Goal: Task Accomplishment & Management: Use online tool/utility

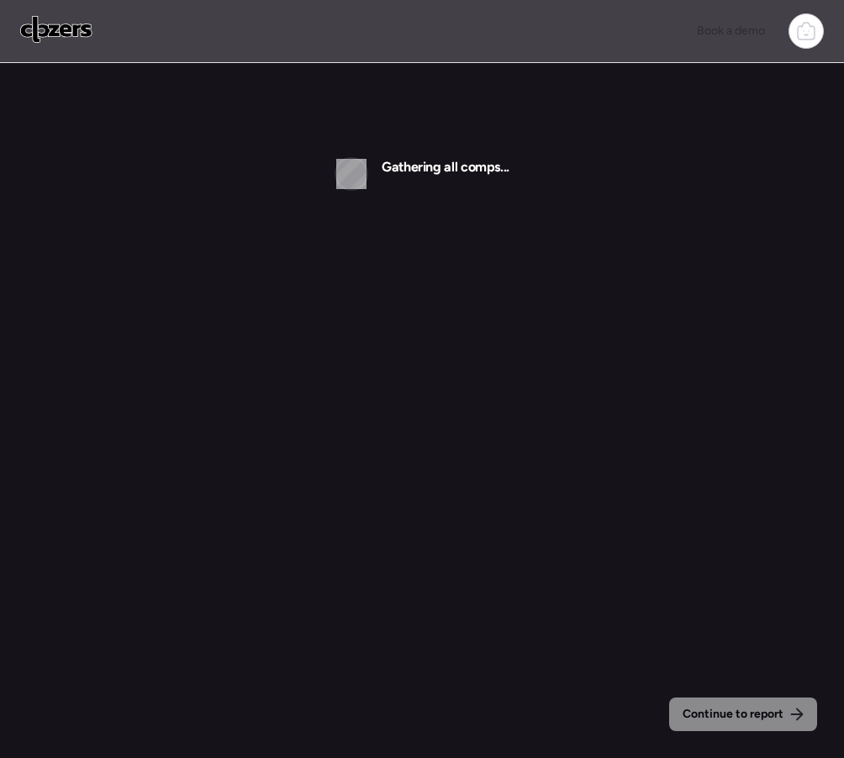
click at [52, 25] on img at bounding box center [56, 29] width 72 height 27
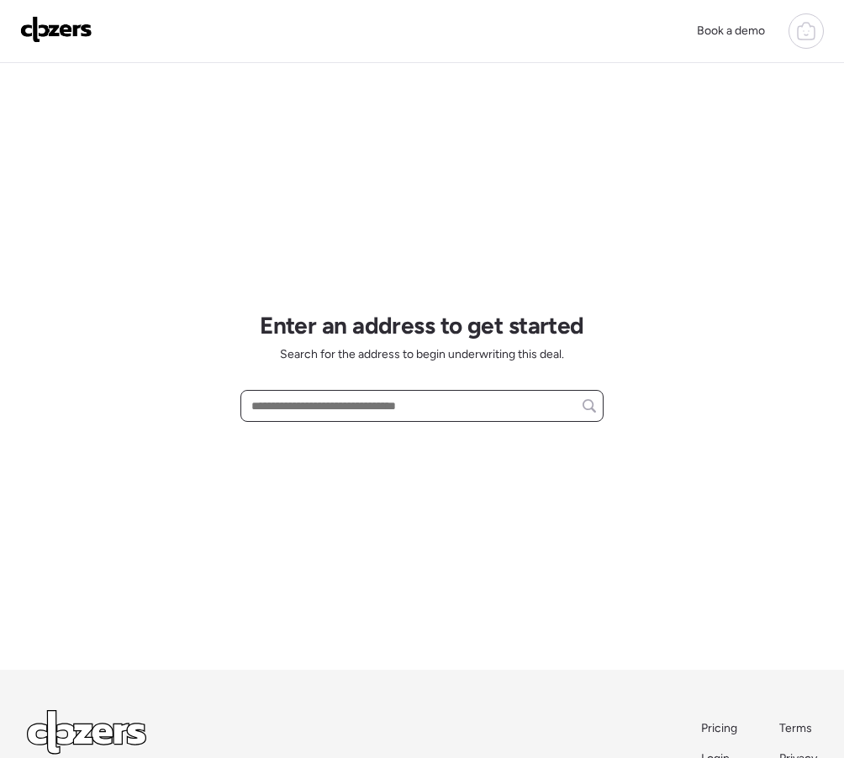
click at [273, 410] on input "text" at bounding box center [422, 406] width 348 height 24
paste input "**********"
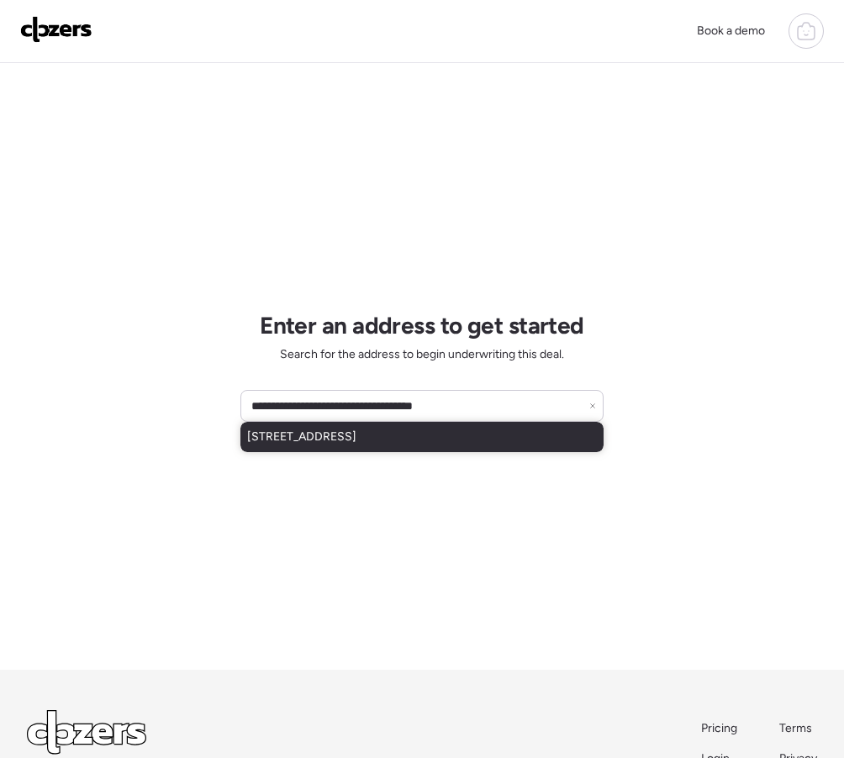
click at [352, 445] on span "3105 N Carriage Ln, Chandler, AZ, 85224" at bounding box center [301, 437] width 109 height 17
type input "**********"
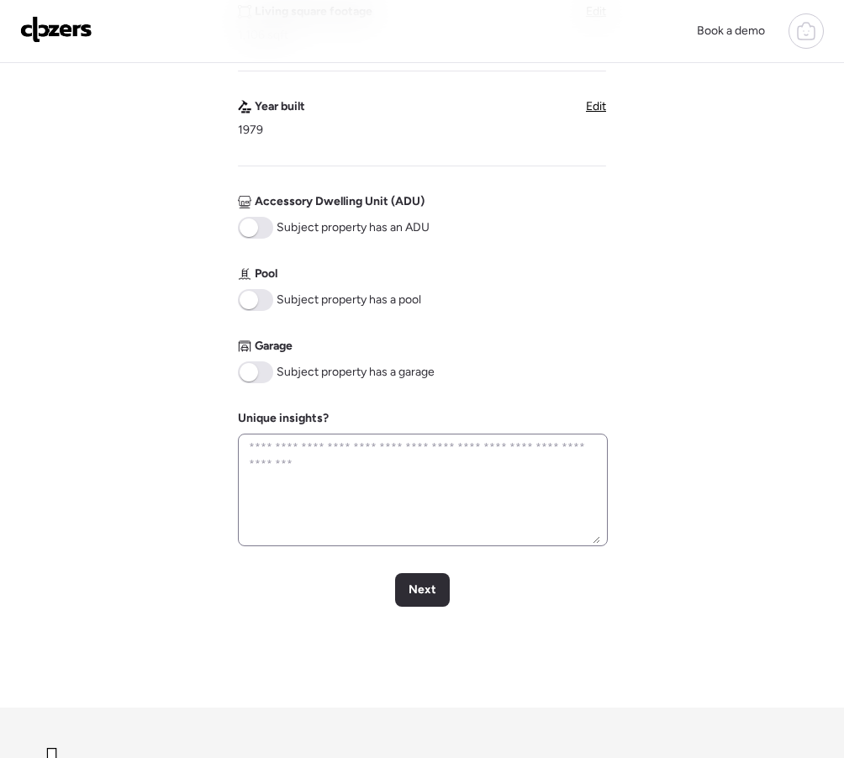
scroll to position [587, 0]
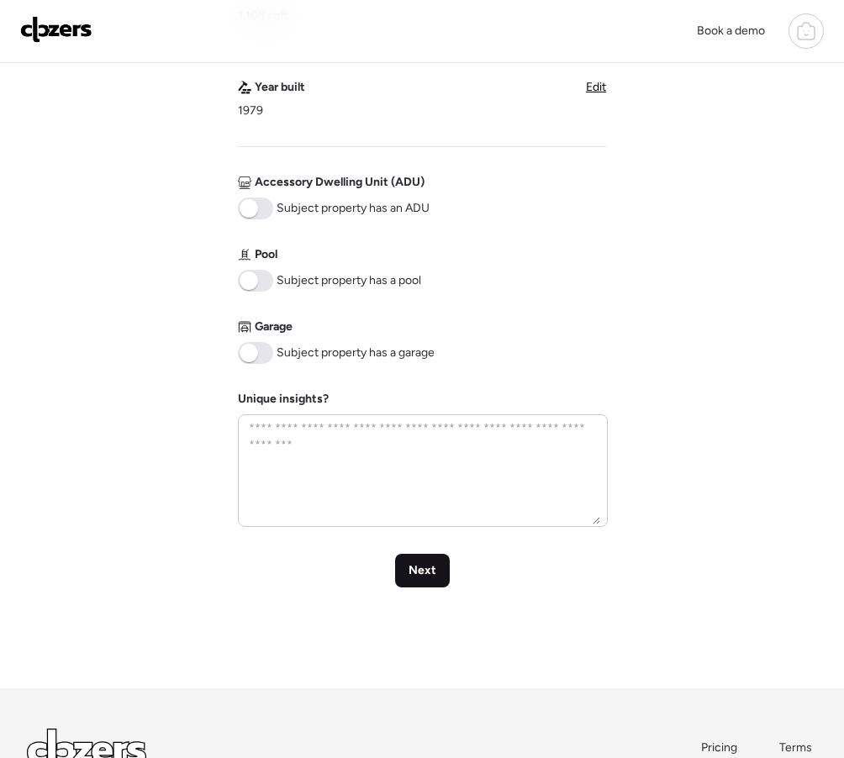
click at [422, 561] on div "Next" at bounding box center [422, 571] width 55 height 34
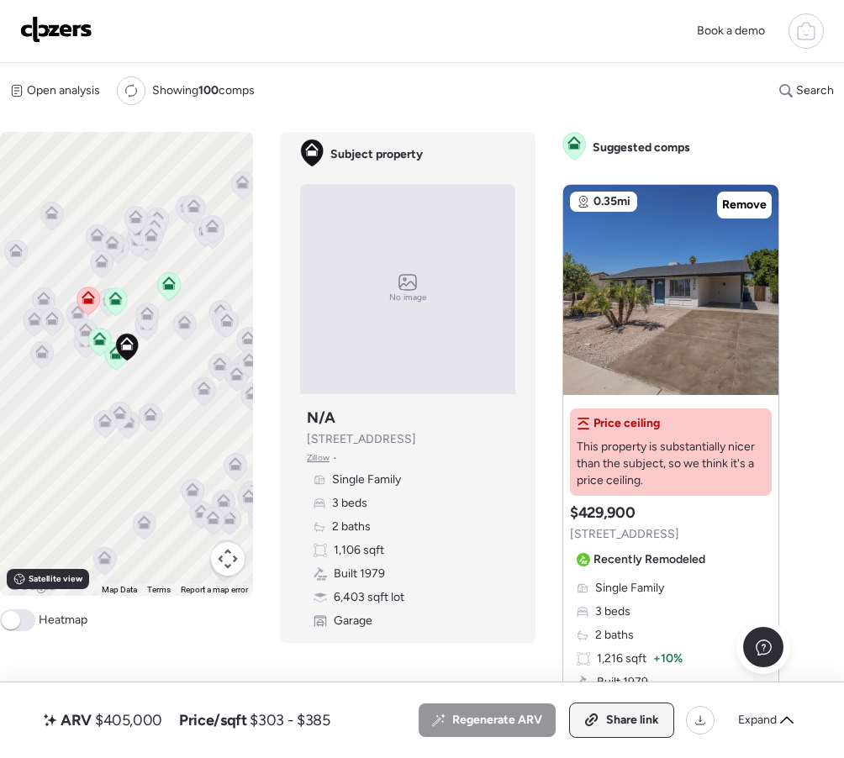
click at [602, 716] on div "Share link" at bounding box center [621, 721] width 103 height 34
click at [35, 41] on img at bounding box center [56, 29] width 72 height 27
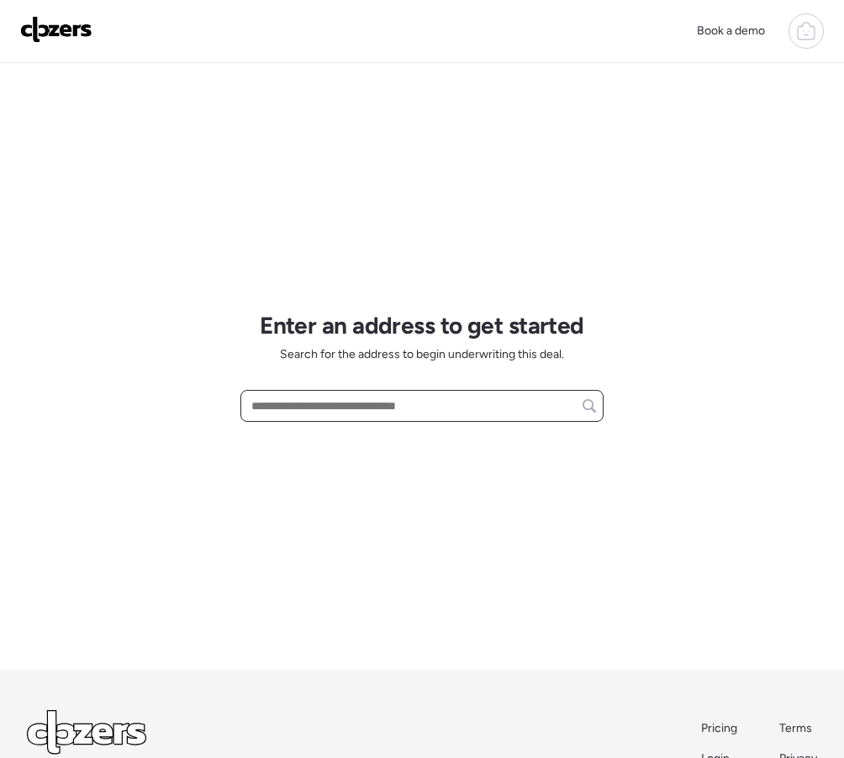
click at [310, 398] on input "text" at bounding box center [422, 406] width 348 height 24
paste input "**********"
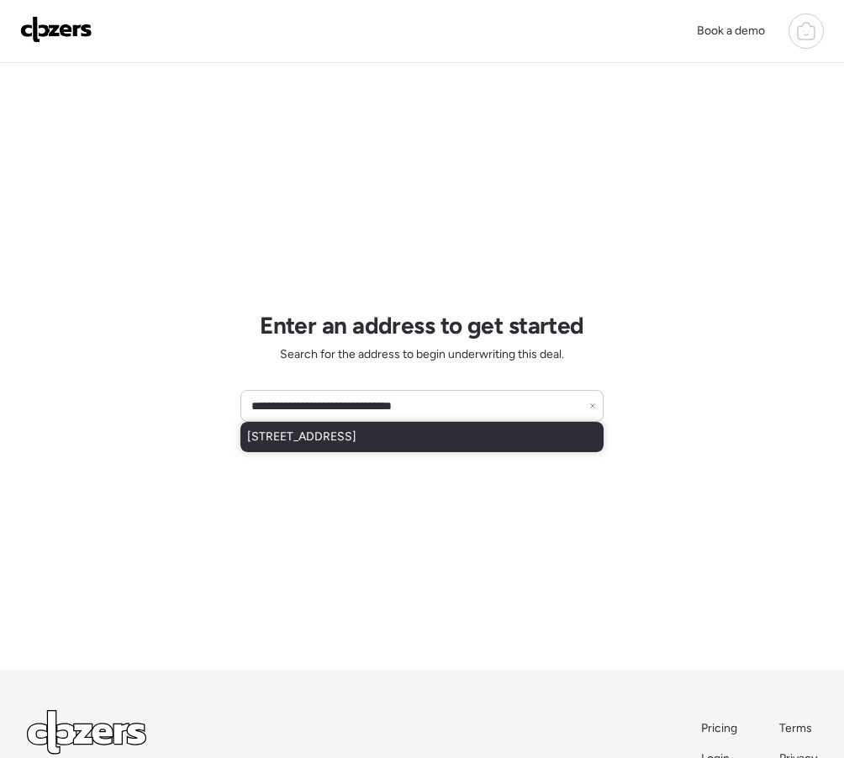
click at [328, 440] on span "7323 N 16th Pl, Phoenix, AZ, 85020" at bounding box center [301, 437] width 109 height 17
type input "**********"
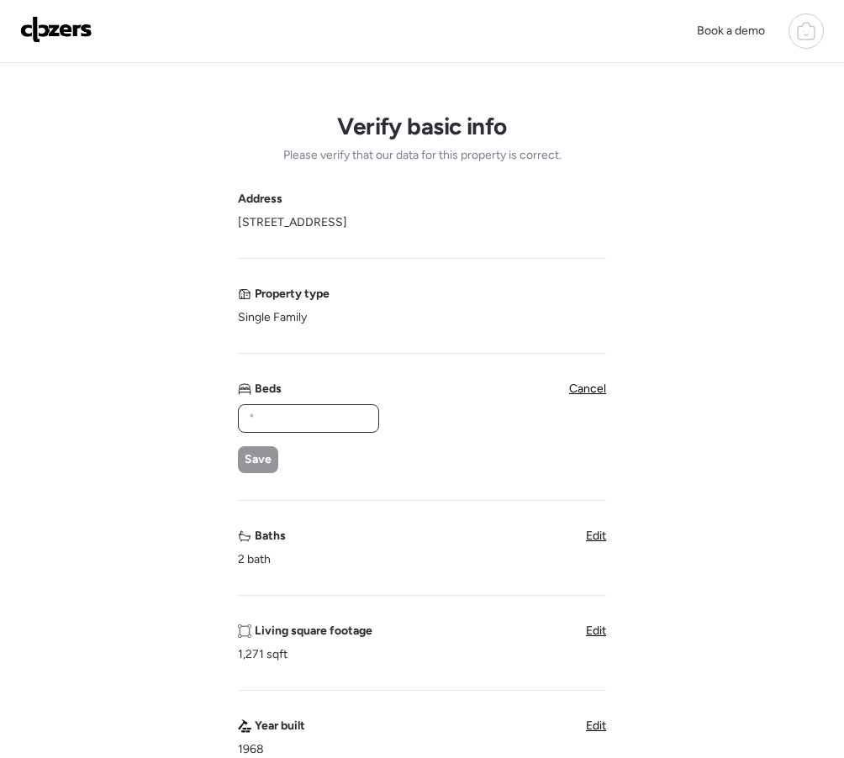
click at [288, 418] on input "text" at bounding box center [308, 419] width 126 height 24
type input "*"
click at [254, 461] on span "Save" at bounding box center [258, 459] width 27 height 17
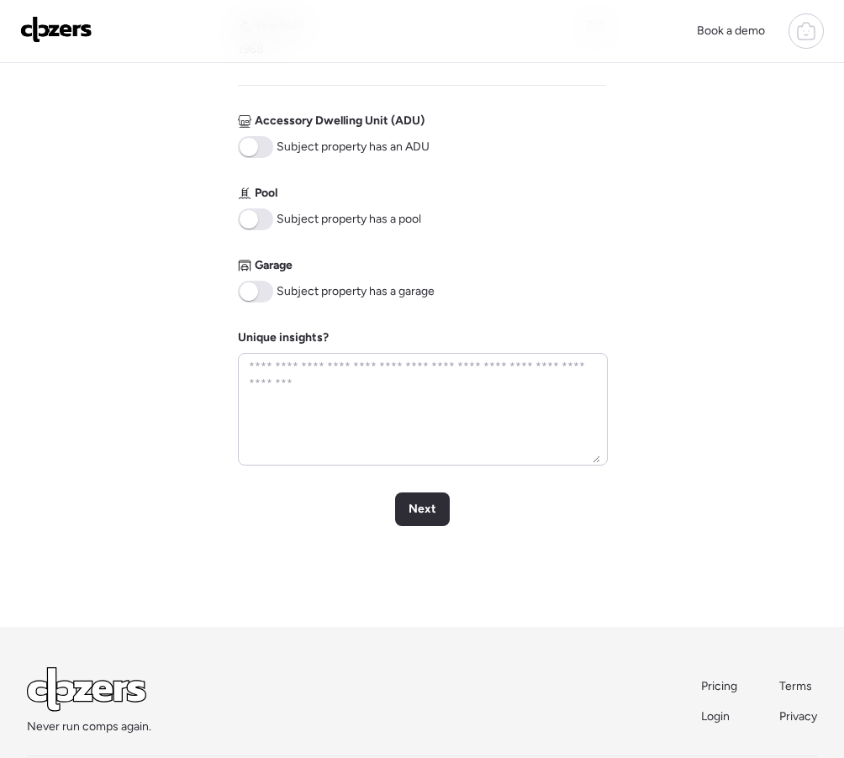
scroll to position [669, 0]
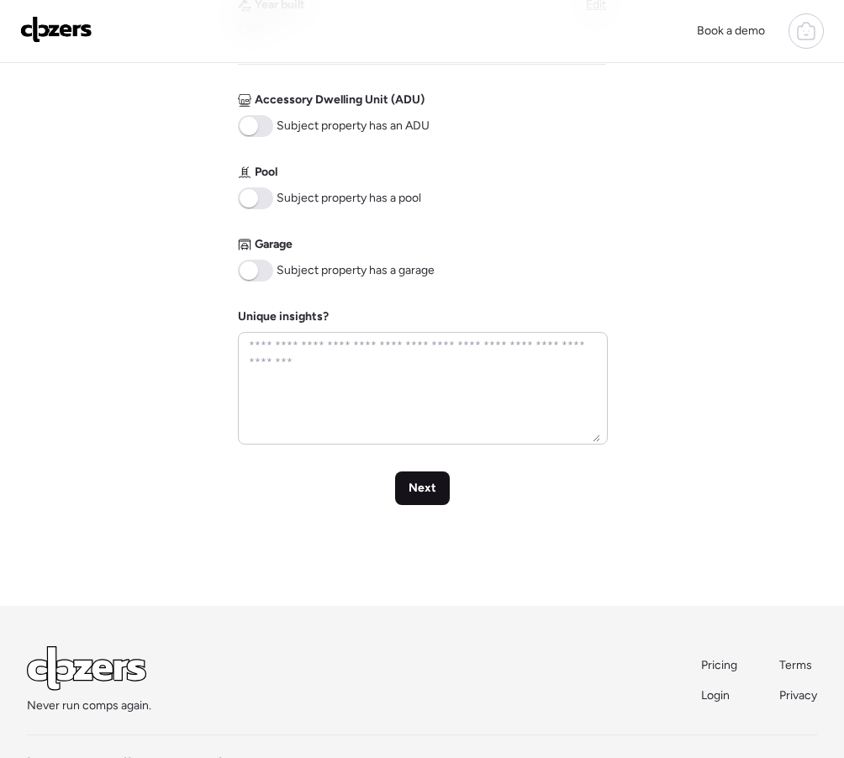
click at [414, 488] on span "Next" at bounding box center [423, 488] width 28 height 17
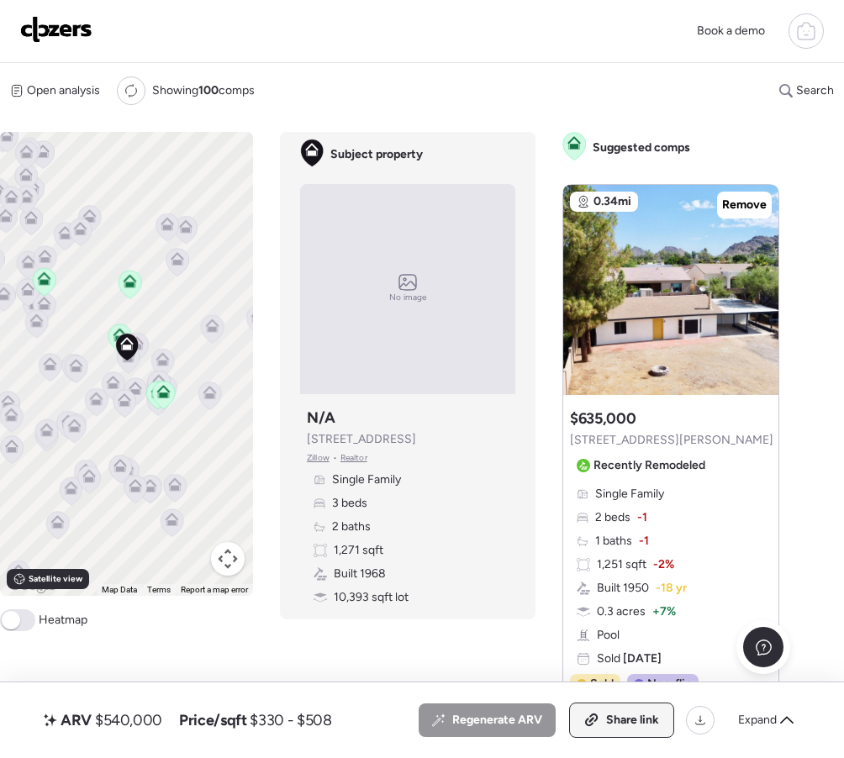
click at [615, 710] on div "Share link" at bounding box center [621, 721] width 103 height 34
click at [39, 32] on img at bounding box center [56, 29] width 72 height 27
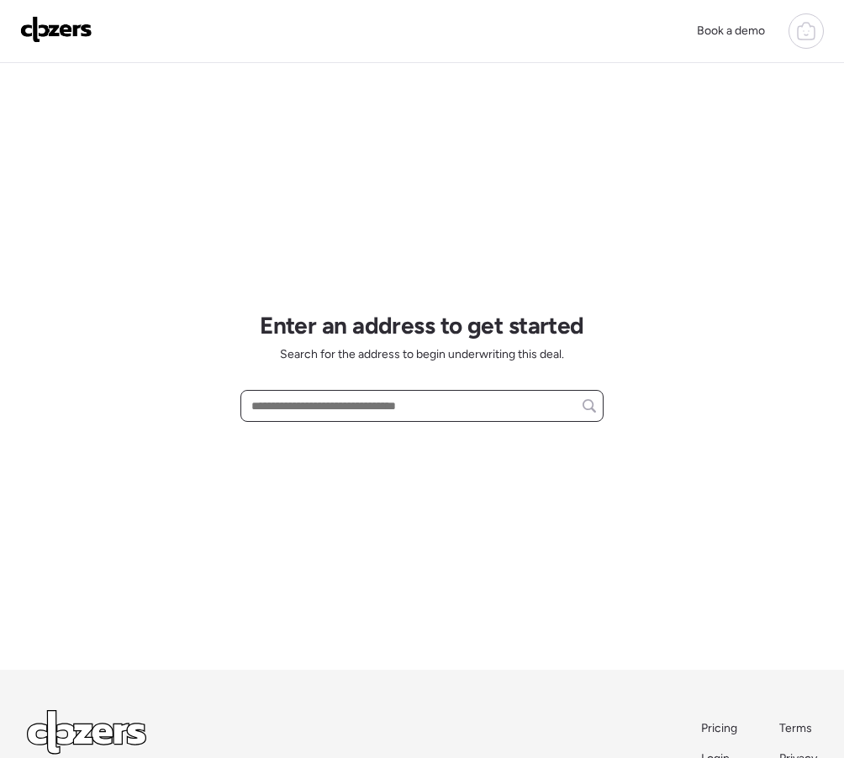
click at [284, 410] on input "text" at bounding box center [422, 406] width 348 height 24
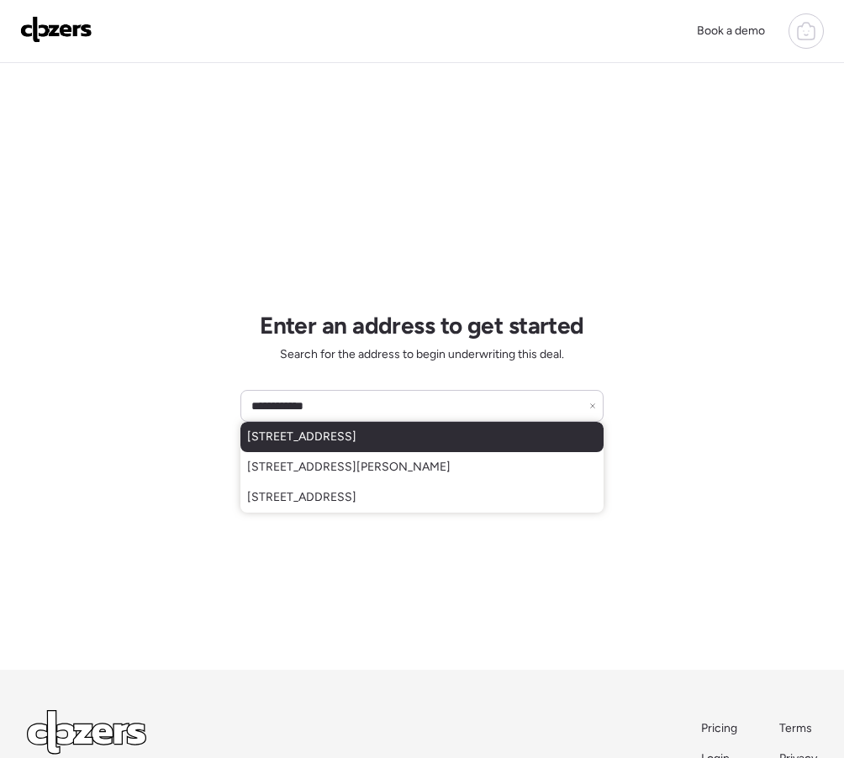
click at [303, 449] on div "1418 S 112th Ave, Avondale, AZ, 85323" at bounding box center [421, 437] width 363 height 30
type input "**********"
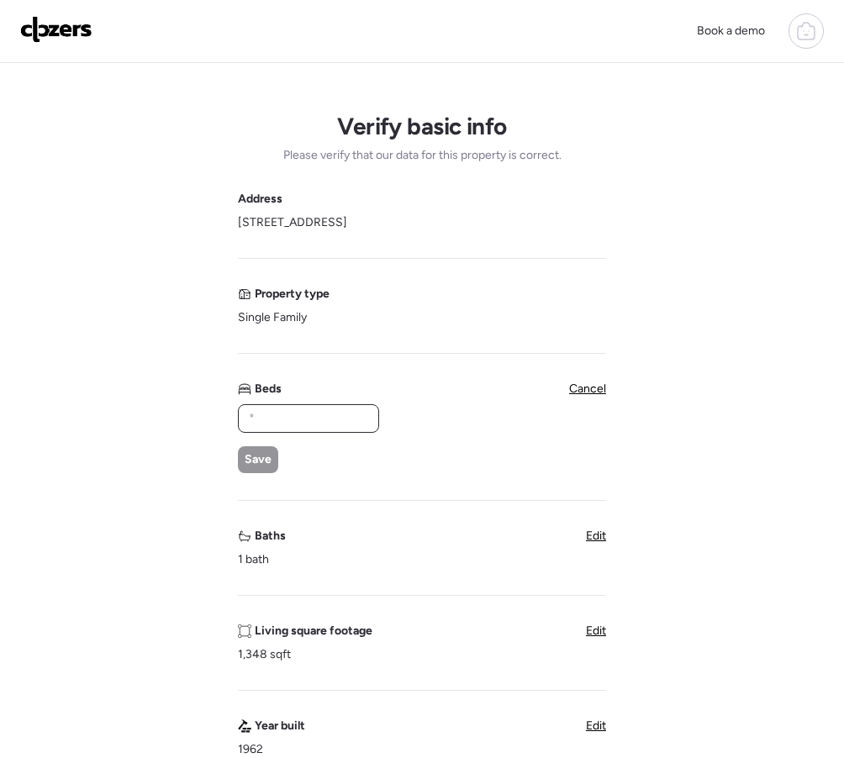
click at [297, 426] on input "text" at bounding box center [308, 419] width 126 height 24
type input "*"
click at [262, 460] on span "Save" at bounding box center [258, 459] width 27 height 17
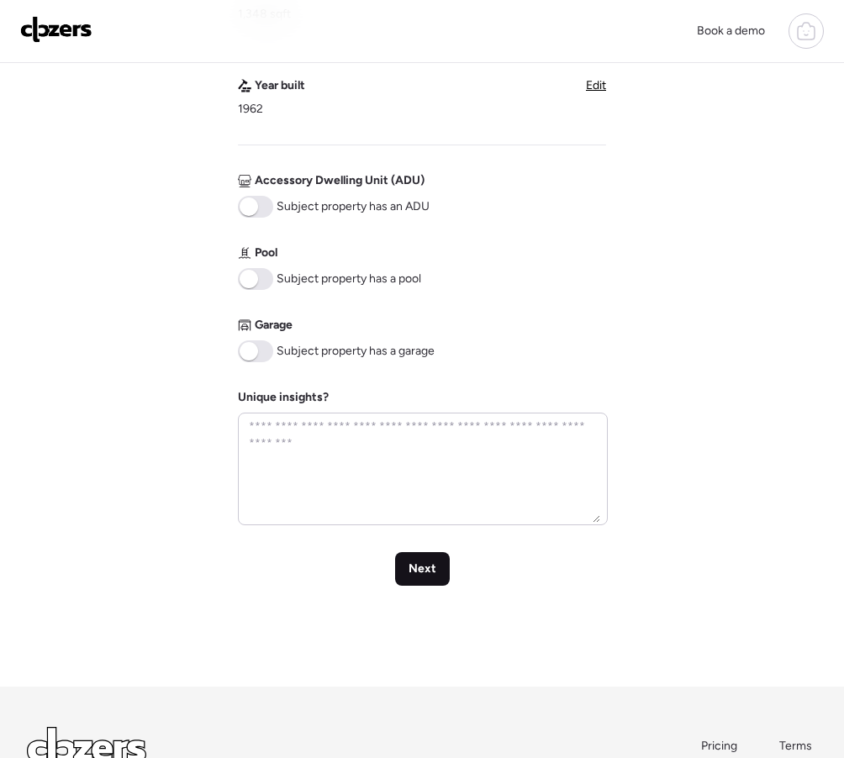
click at [428, 556] on div "Next" at bounding box center [422, 569] width 55 height 34
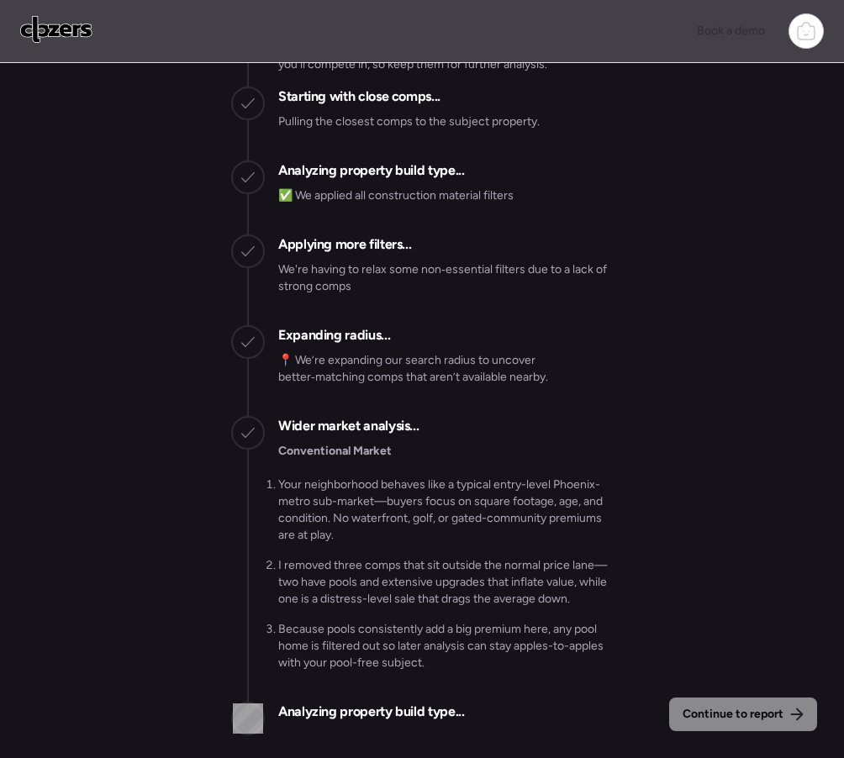
click at [712, 638] on div "Continue to report Gathering all comps... I found 100 possible comps near 1418 …" at bounding box center [422, 412] width 844 height 699
click at [677, 582] on div "Continue to report Gathering all comps... I found 100 possible comps near 1418 …" at bounding box center [422, 412] width 844 height 699
click at [651, 365] on div "Continue to report Gathering all comps... I found 100 possible comps near 1418 …" at bounding box center [422, 412] width 844 height 699
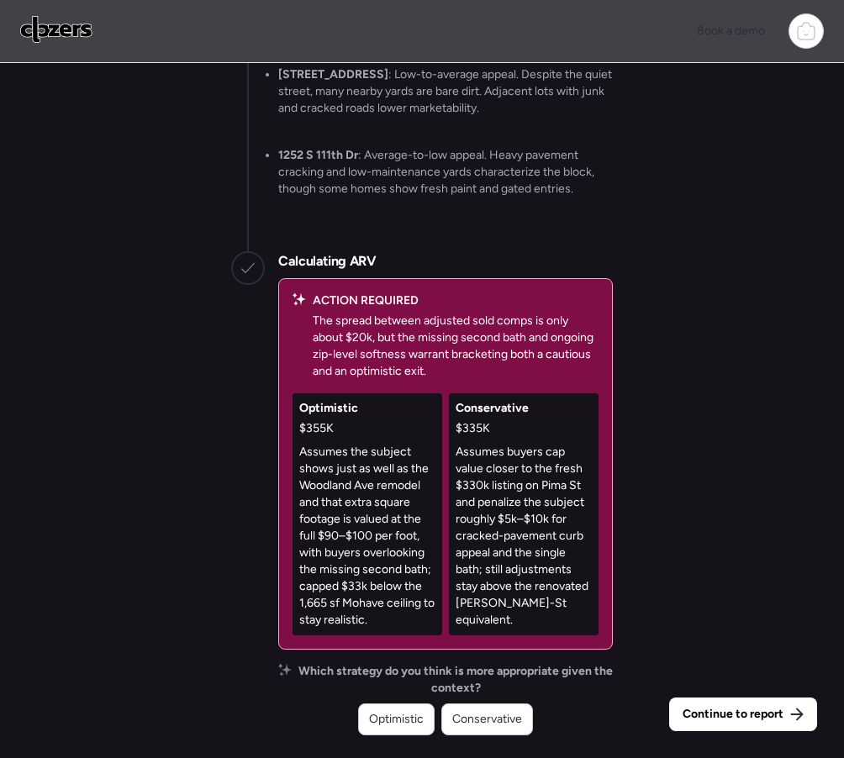
drag, startPoint x: 486, startPoint y: 712, endPoint x: 488, endPoint y: 720, distance: 8.8
click at [486, 713] on span "Conservative" at bounding box center [487, 719] width 70 height 17
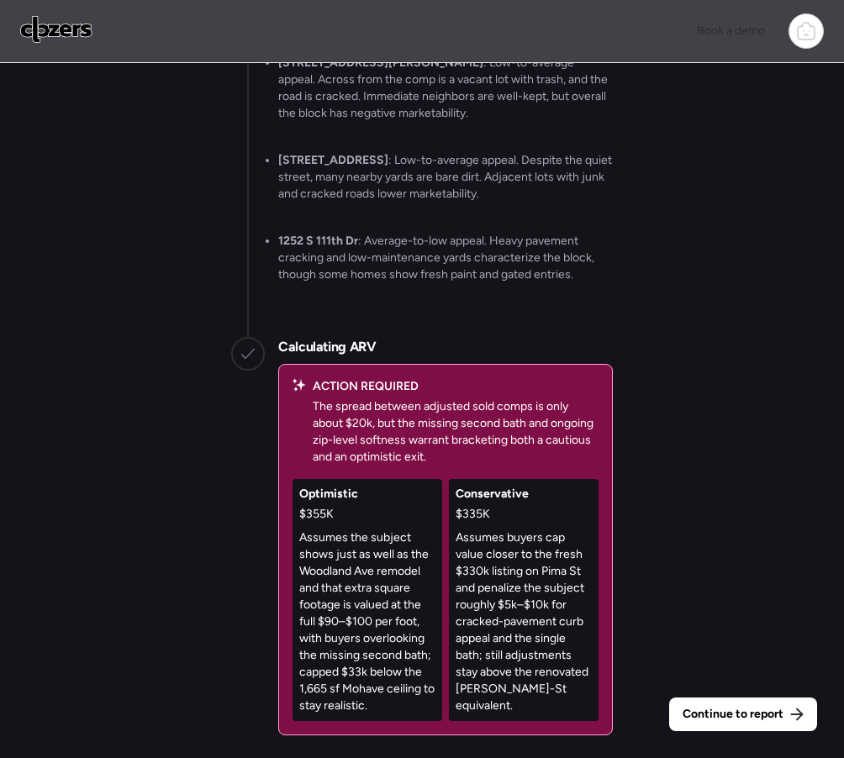
click at [488, 720] on div "Conservative $335K Assumes buyers cap value closer to the fresh $330k listing o…" at bounding box center [524, 600] width 150 height 242
click at [699, 719] on span "Continue to report" at bounding box center [733, 714] width 101 height 17
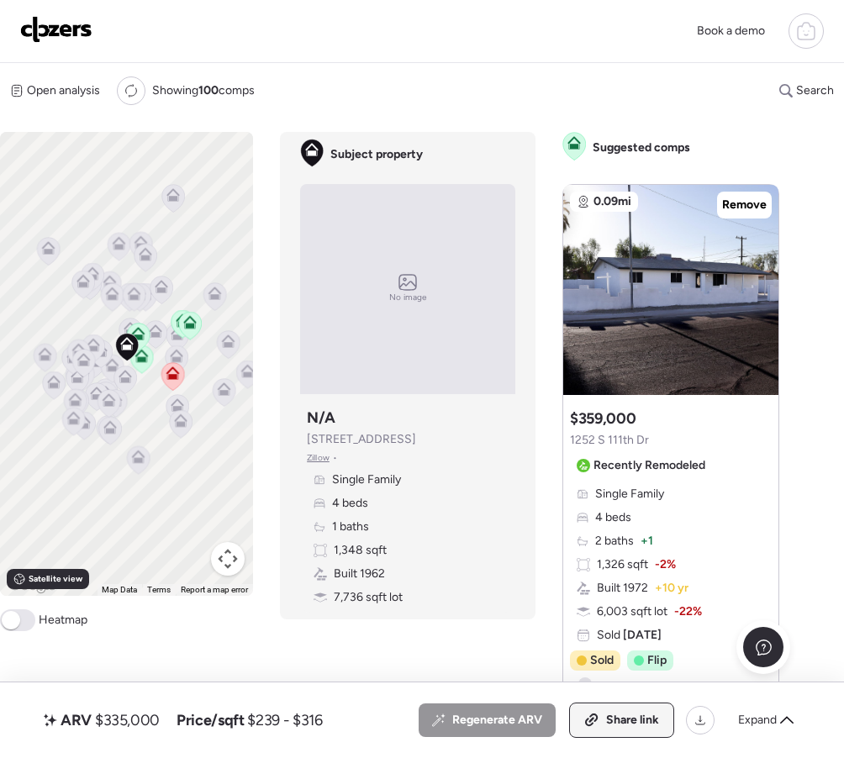
click at [603, 716] on div "Share link" at bounding box center [621, 721] width 103 height 34
drag, startPoint x: 17, startPoint y: 9, endPoint x: 64, endPoint y: 27, distance: 50.3
click at [16, 13] on div "Book a demo" at bounding box center [422, 31] width 844 height 63
click at [64, 27] on img at bounding box center [56, 29] width 72 height 27
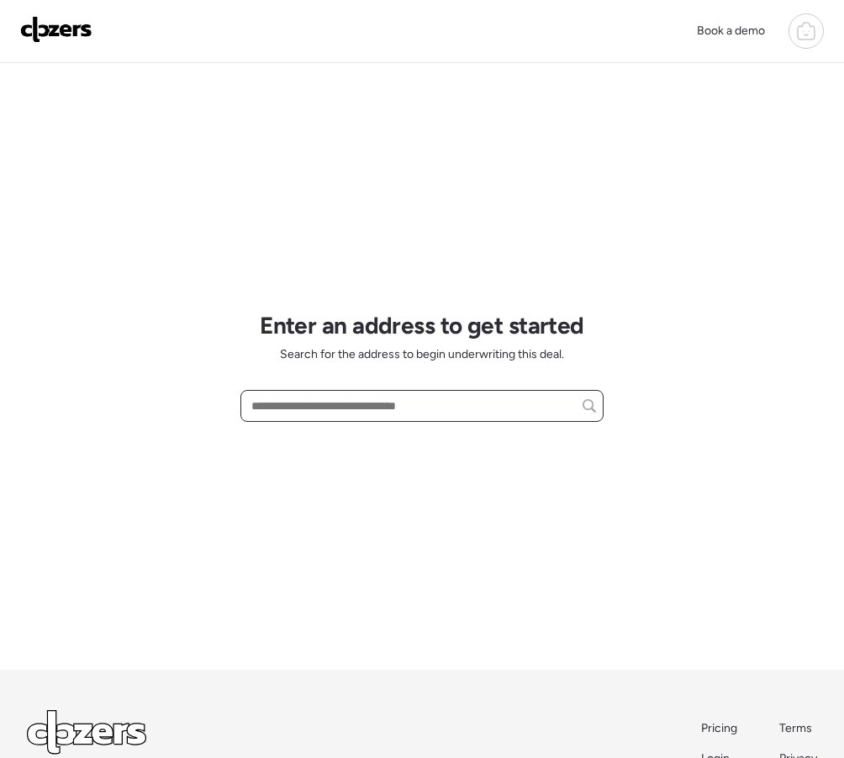
click at [284, 414] on input "text" at bounding box center [422, 406] width 348 height 24
paste input "**********"
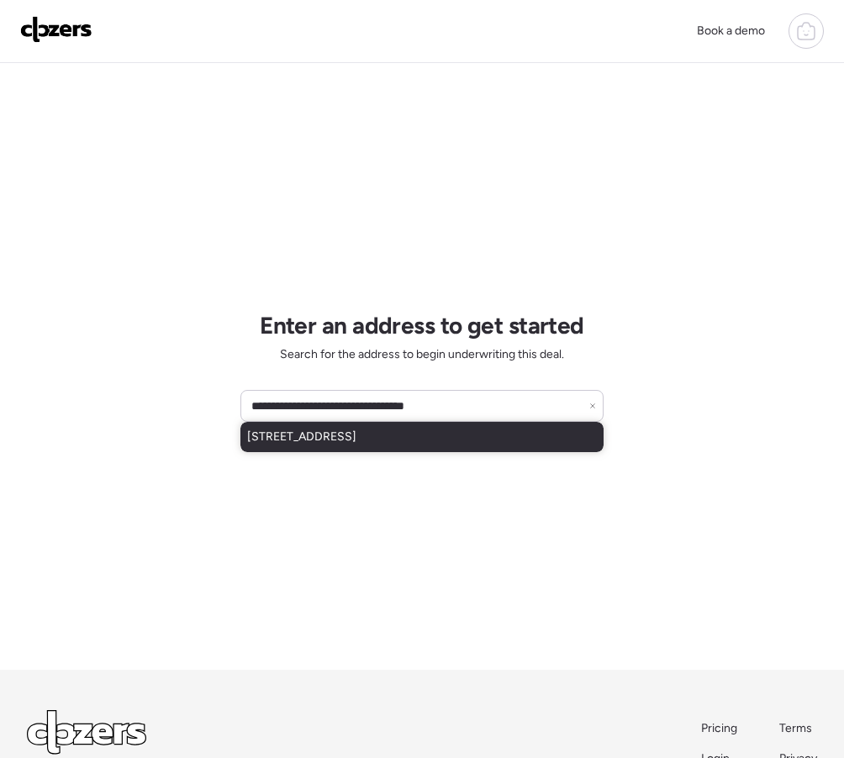
click at [356, 435] on span "[STREET_ADDRESS]" at bounding box center [301, 437] width 109 height 17
type input "**********"
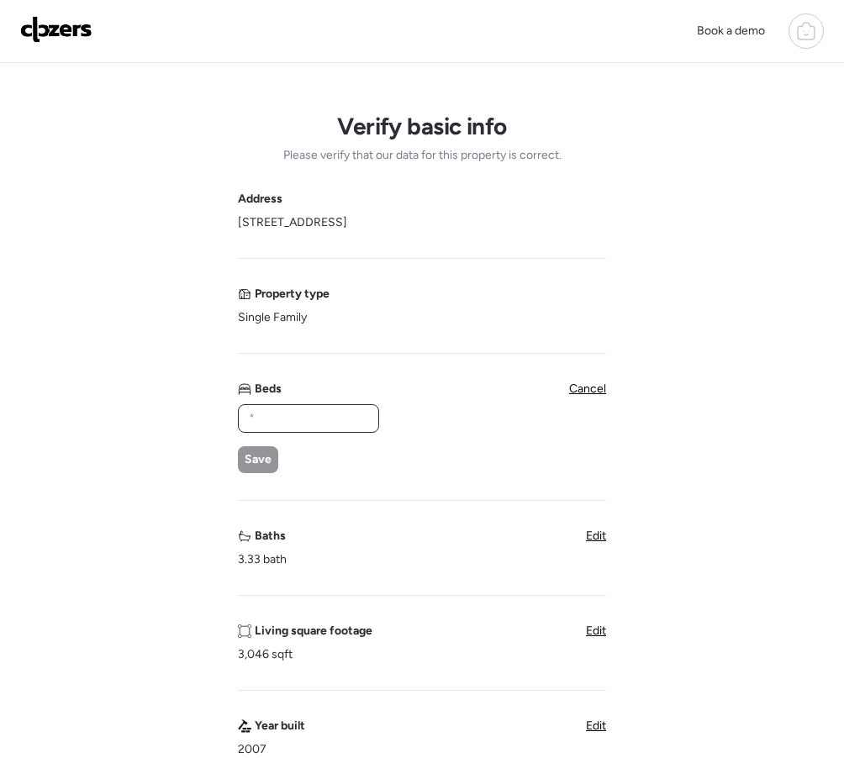
click at [264, 419] on input "text" at bounding box center [308, 419] width 126 height 24
type input "*"
click at [272, 465] on div "Save" at bounding box center [258, 459] width 40 height 27
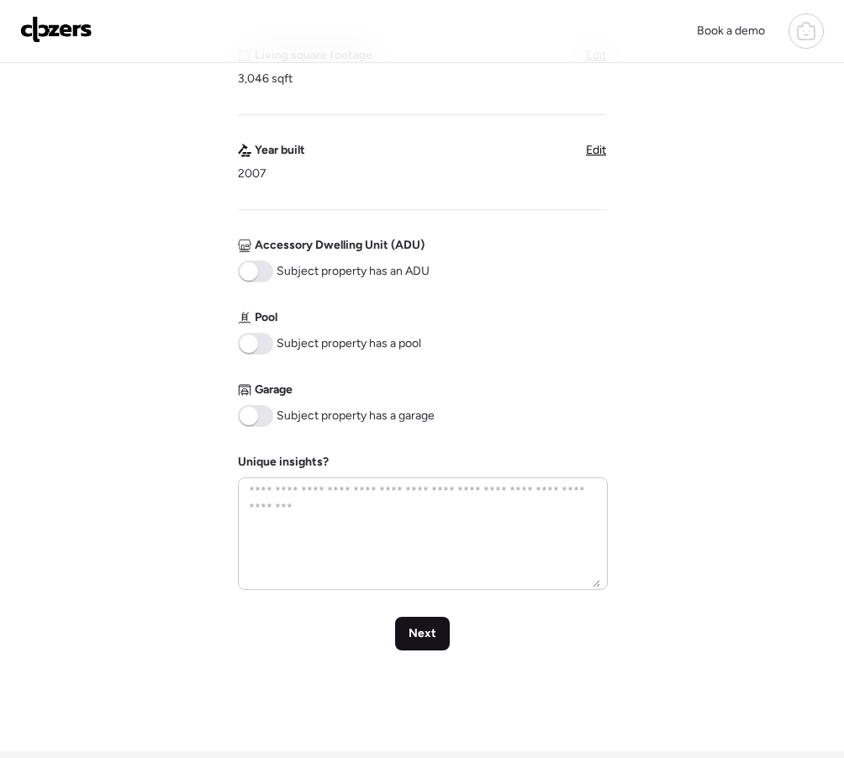
scroll to position [531, 0]
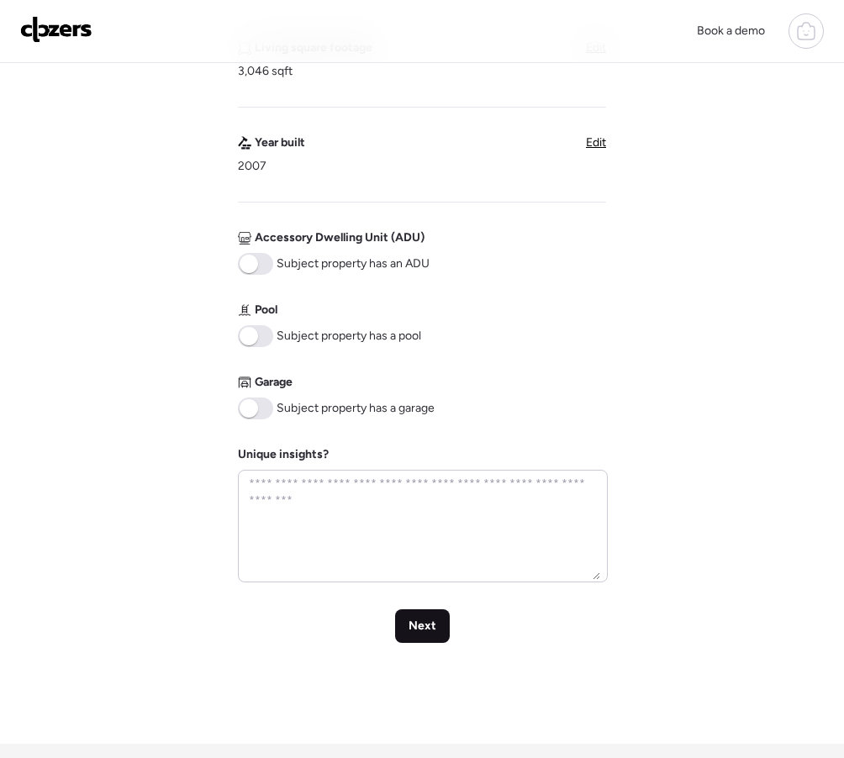
click at [405, 630] on div "Next" at bounding box center [422, 626] width 55 height 34
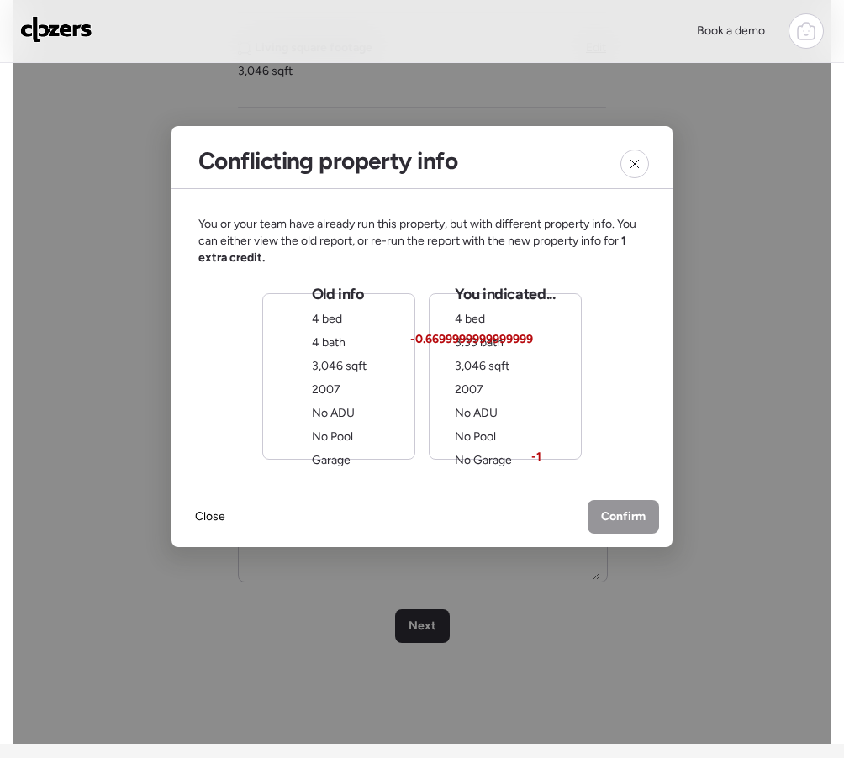
click at [445, 366] on div "You indicated... 4 bed 3.33 bath -0.6699999999999999 3,046 sqft 2007 No ADU No …" at bounding box center [505, 376] width 153 height 166
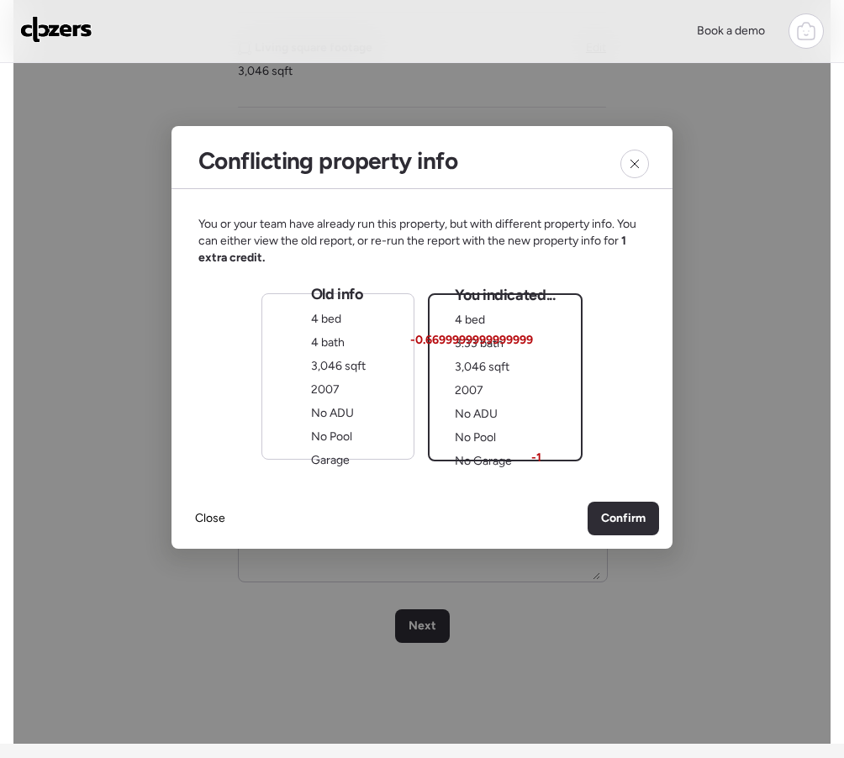
click at [376, 363] on div "Old info 4 bed 4 bath 3,046 sqft 2007 No ADU No Pool Garage" at bounding box center [337, 376] width 153 height 166
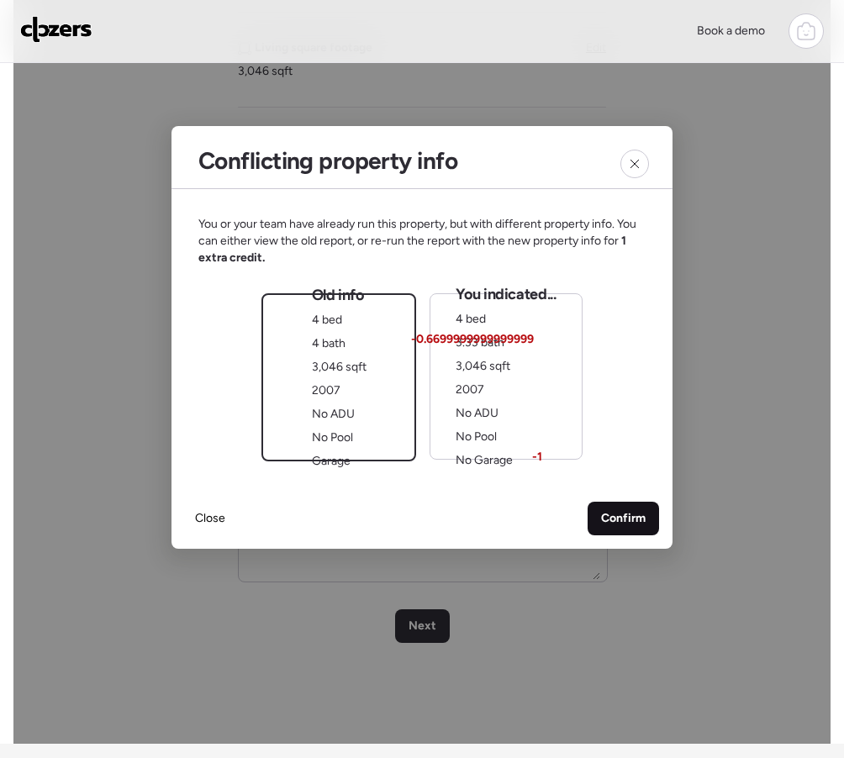
click at [591, 515] on div "Confirm" at bounding box center [623, 519] width 71 height 34
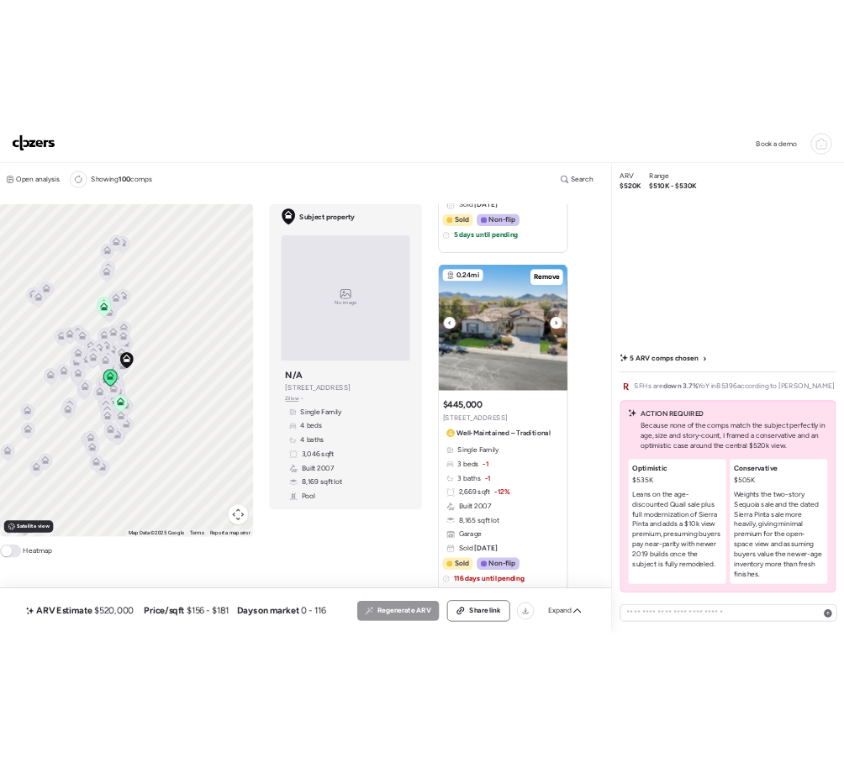
scroll to position [536, 0]
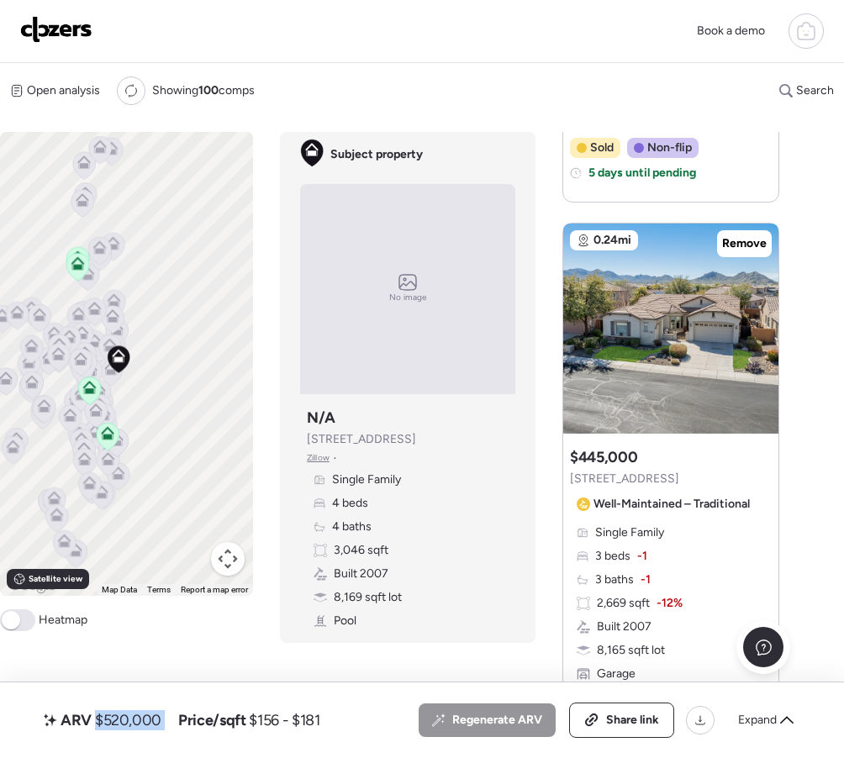
drag, startPoint x: 95, startPoint y: 719, endPoint x: 177, endPoint y: 727, distance: 81.9
click at [177, 727] on div "ARV $520,000 Price/sqft $156 - $181" at bounding box center [180, 720] width 280 height 27
click at [144, 739] on div "0.24mi Remove $445,000 Sold 3 bd | 3 ba | 2,669 sqft | SFH 26033 W Sierra Pinta…" at bounding box center [152, 760] width 225 height 45
click at [598, 719] on icon at bounding box center [591, 720] width 15 height 13
click at [73, 29] on img at bounding box center [56, 29] width 72 height 27
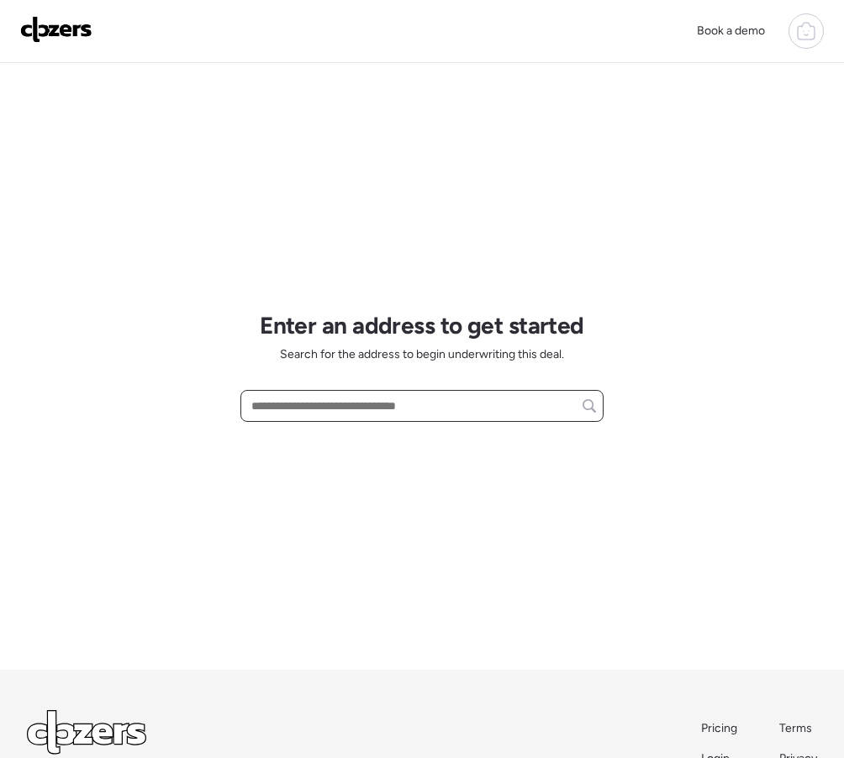
click at [282, 400] on input "text" at bounding box center [422, 406] width 348 height 24
paste input "**********"
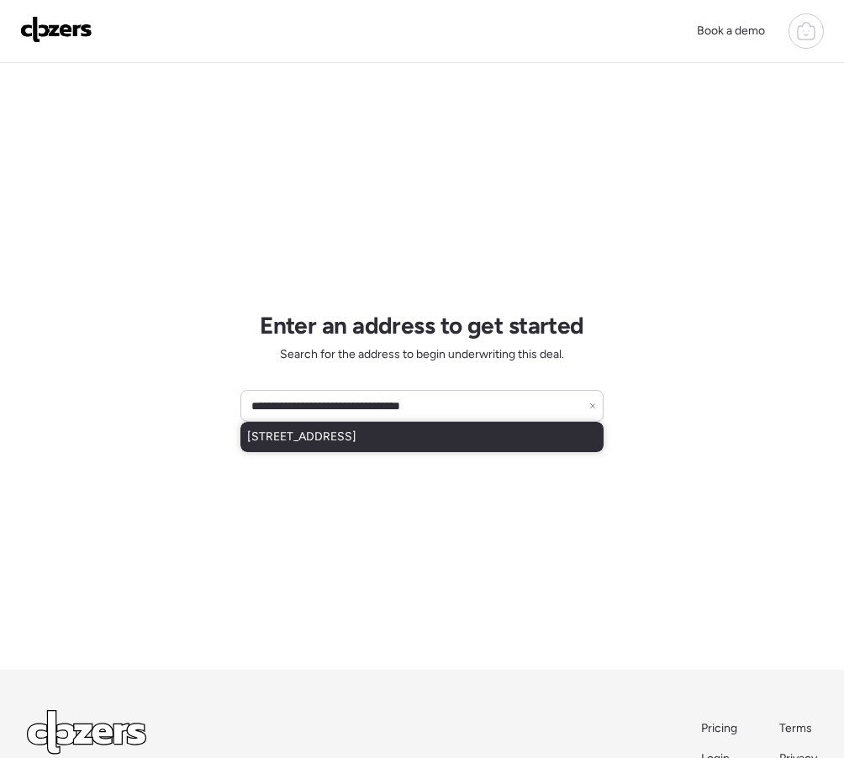
click at [298, 445] on span "[STREET_ADDRESS]" at bounding box center [301, 437] width 109 height 17
type input "**********"
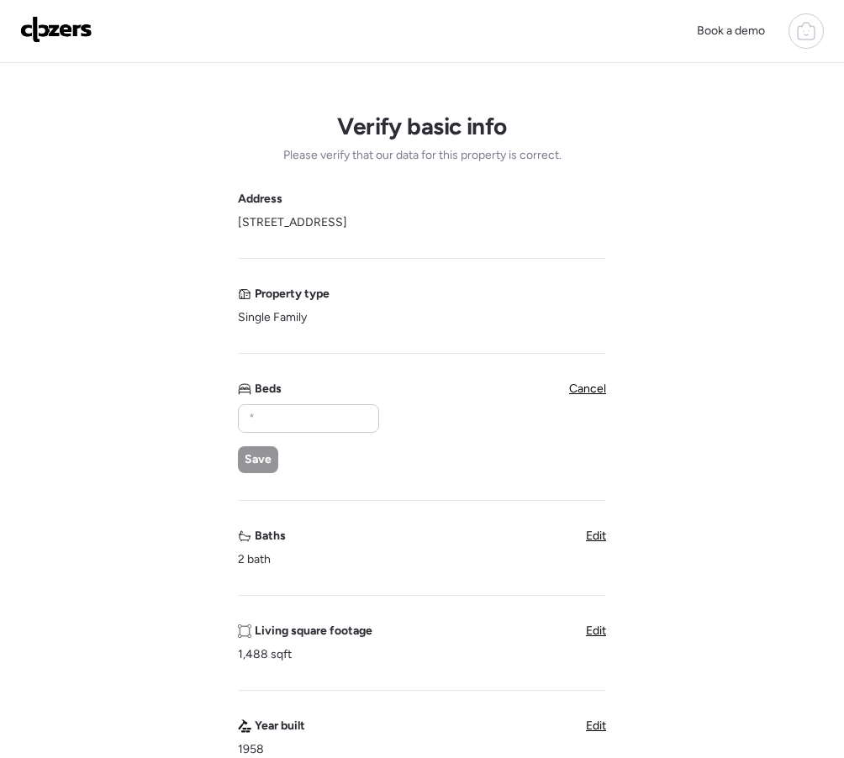
click at [267, 440] on div "Save" at bounding box center [308, 438] width 140 height 69
click at [281, 421] on input "text" at bounding box center [308, 419] width 126 height 24
type input "*"
click at [266, 451] on div "Save" at bounding box center [258, 459] width 40 height 27
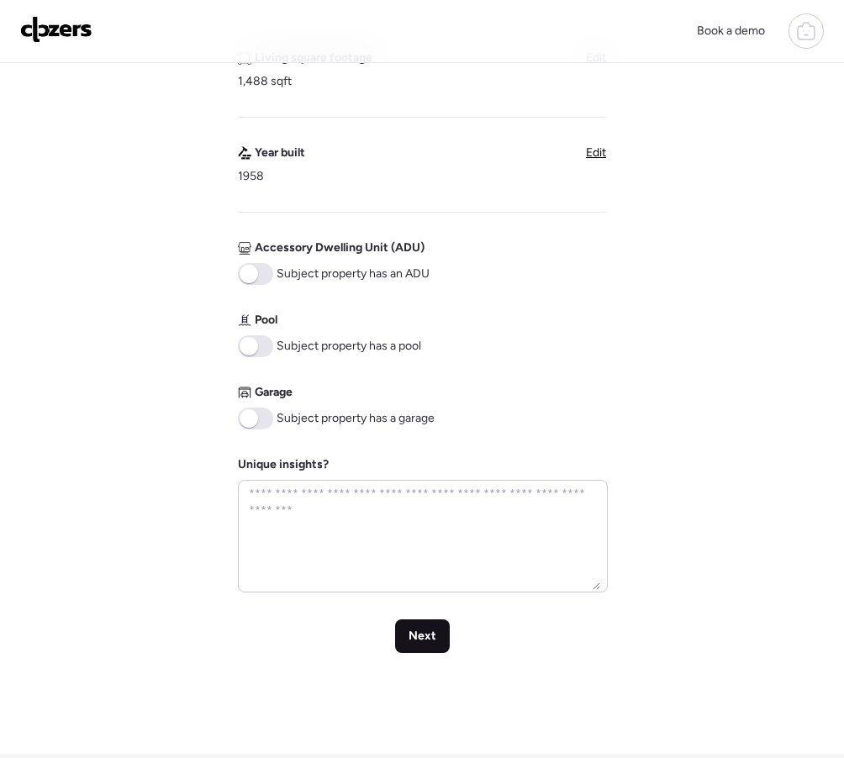
click at [424, 635] on span "Next" at bounding box center [423, 636] width 28 height 17
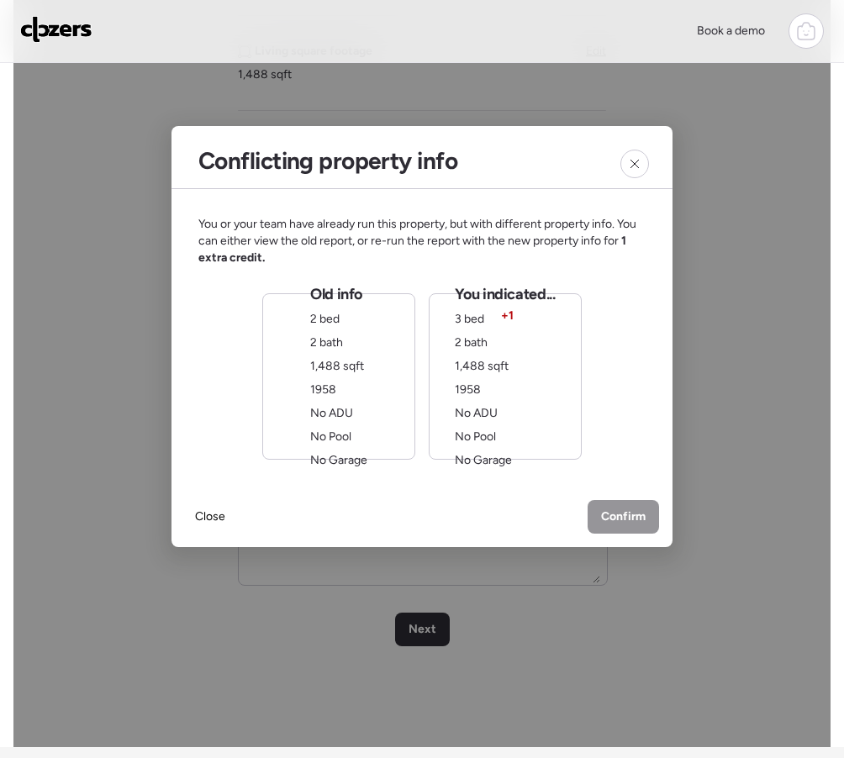
click at [457, 361] on span "1,488 sqft" at bounding box center [482, 366] width 54 height 14
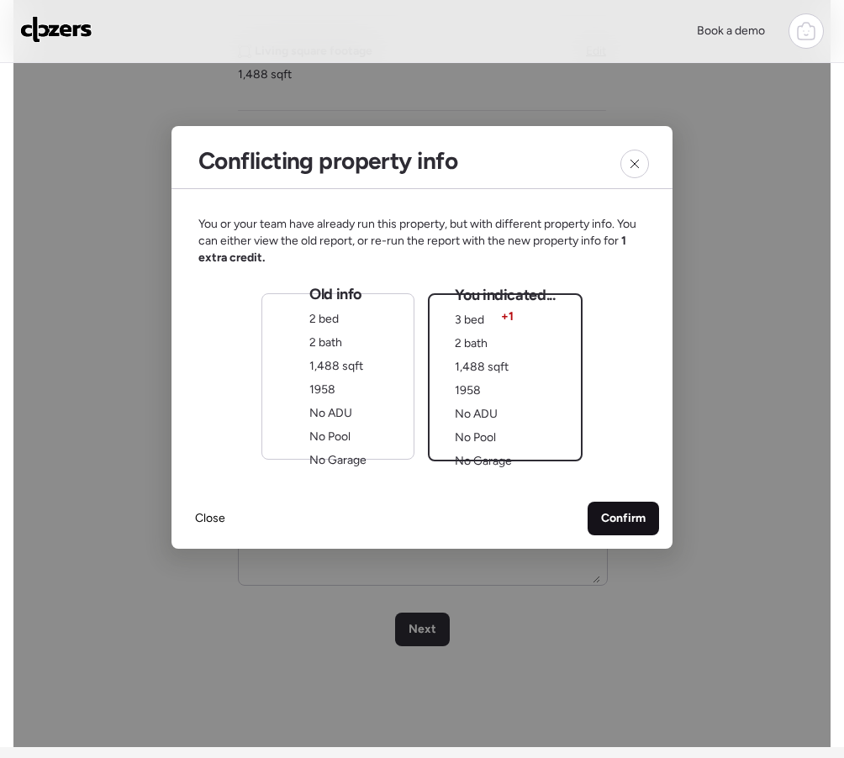
click at [629, 509] on div "Confirm" at bounding box center [623, 519] width 71 height 34
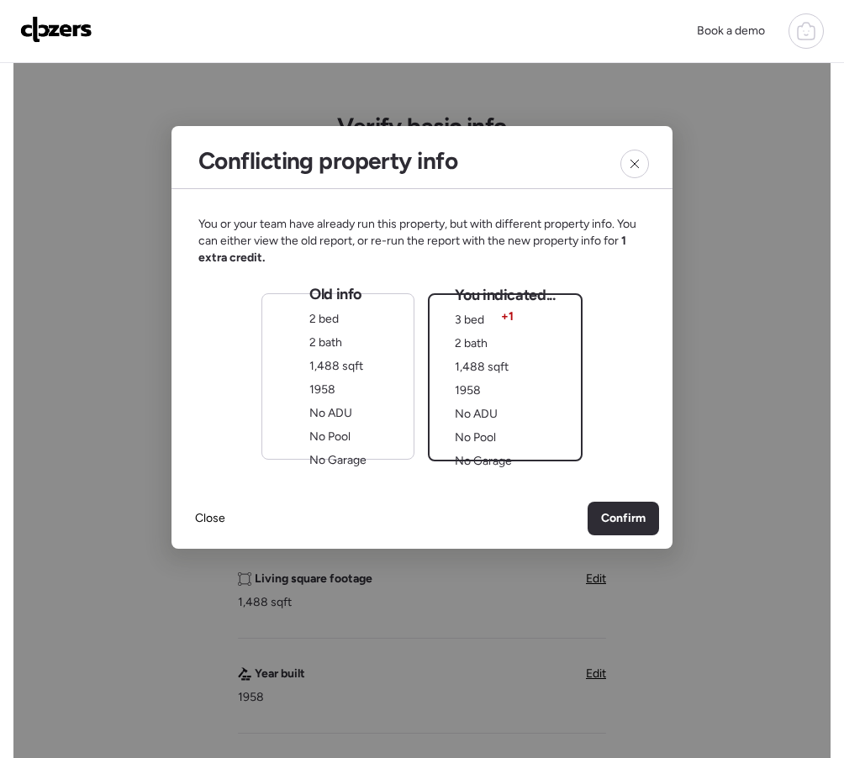
scroll to position [2, 0]
click at [313, 351] on div "Old info 2 bed 2 bath 1,488 sqft 1958 No ADU No Pool No Garage" at bounding box center [337, 376] width 57 height 185
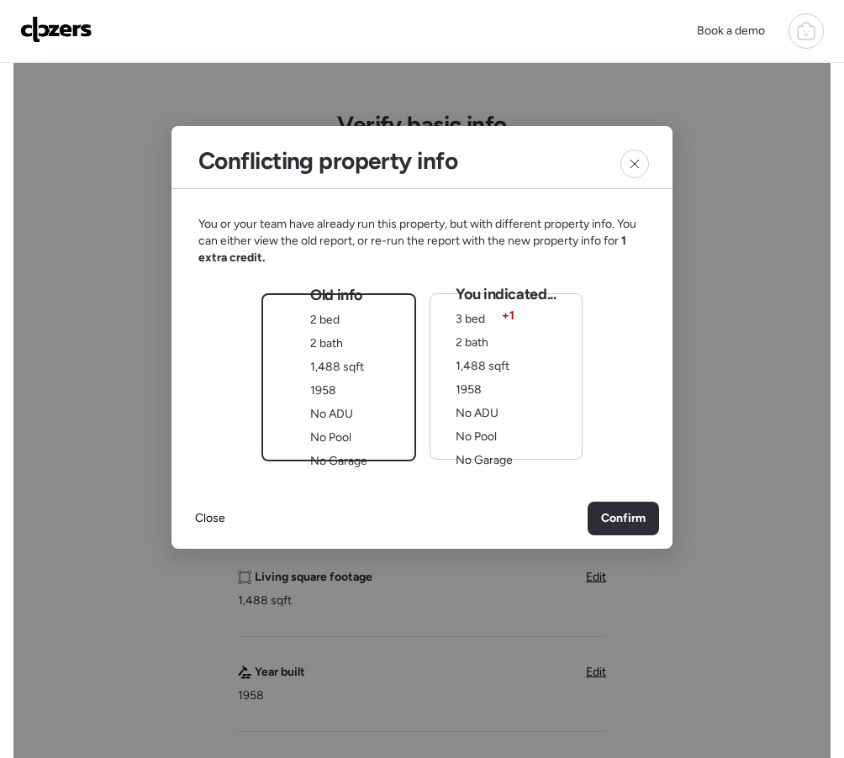
click at [500, 403] on div "You indicated... 3 bed + 1 2 bath 1,488 sqft 1958 No ADU No Pool No Garage" at bounding box center [506, 376] width 100 height 185
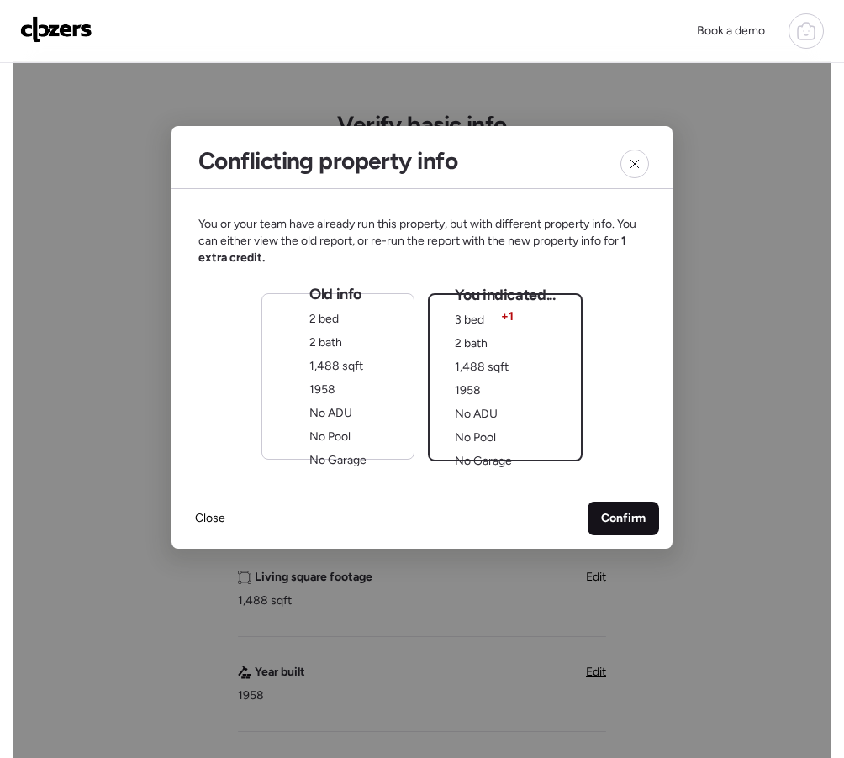
click at [607, 515] on span "Confirm" at bounding box center [623, 518] width 45 height 17
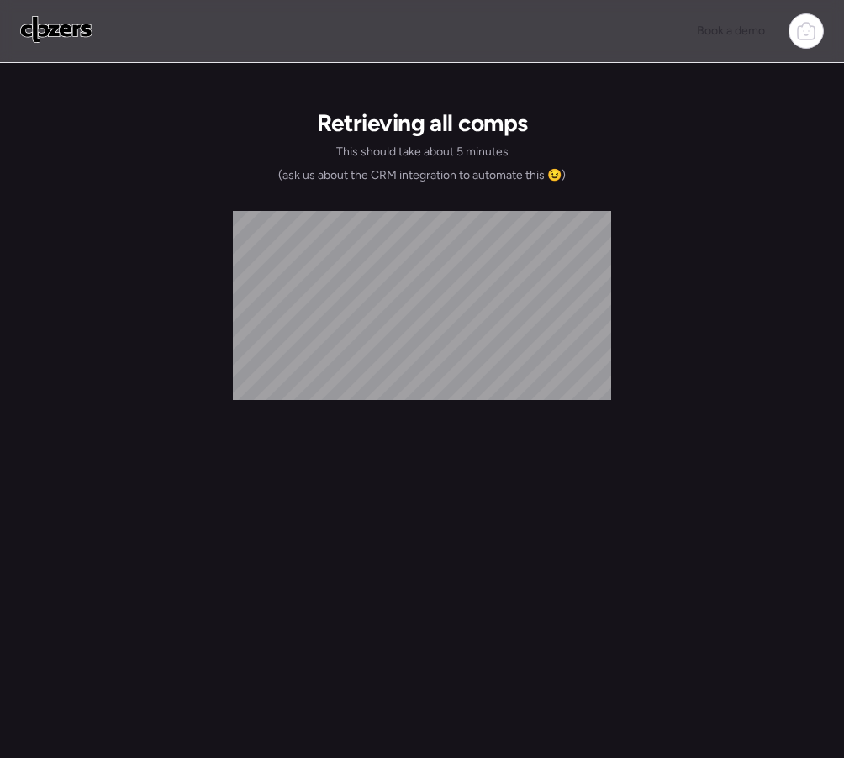
scroll to position [0, 0]
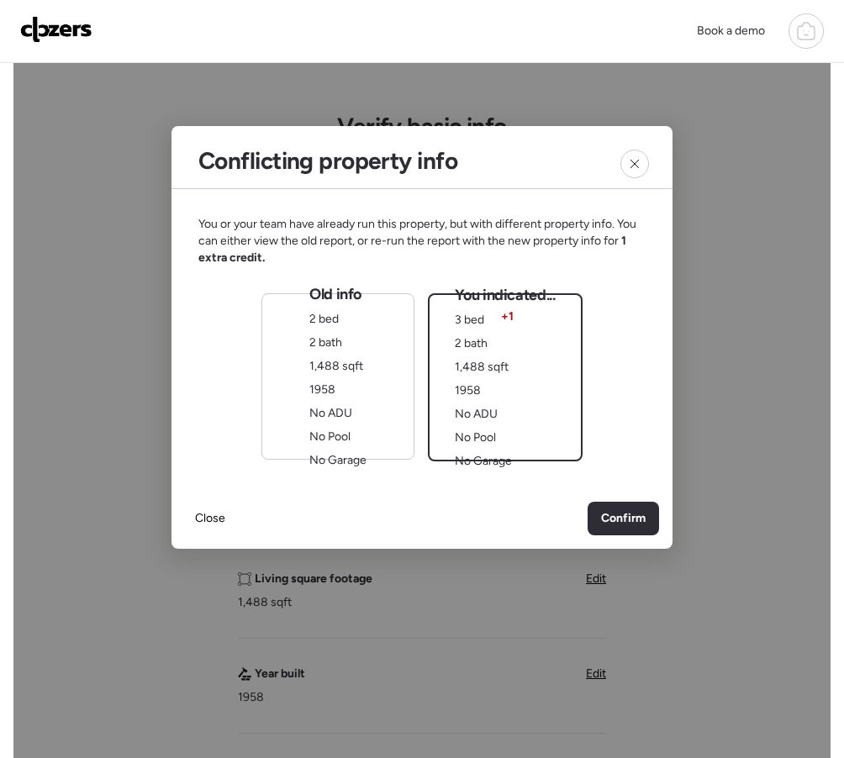
click at [350, 403] on div "Old info 2 bed 2 bath 1,488 sqft 1958 No ADU No Pool No Garage" at bounding box center [337, 376] width 57 height 185
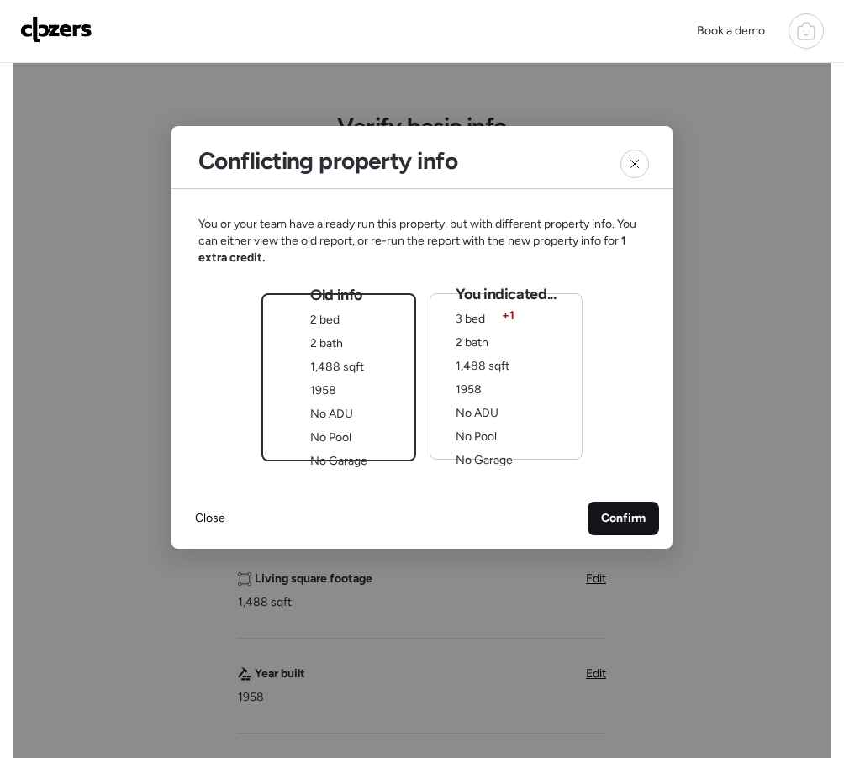
click at [598, 503] on div "Confirm" at bounding box center [623, 519] width 71 height 34
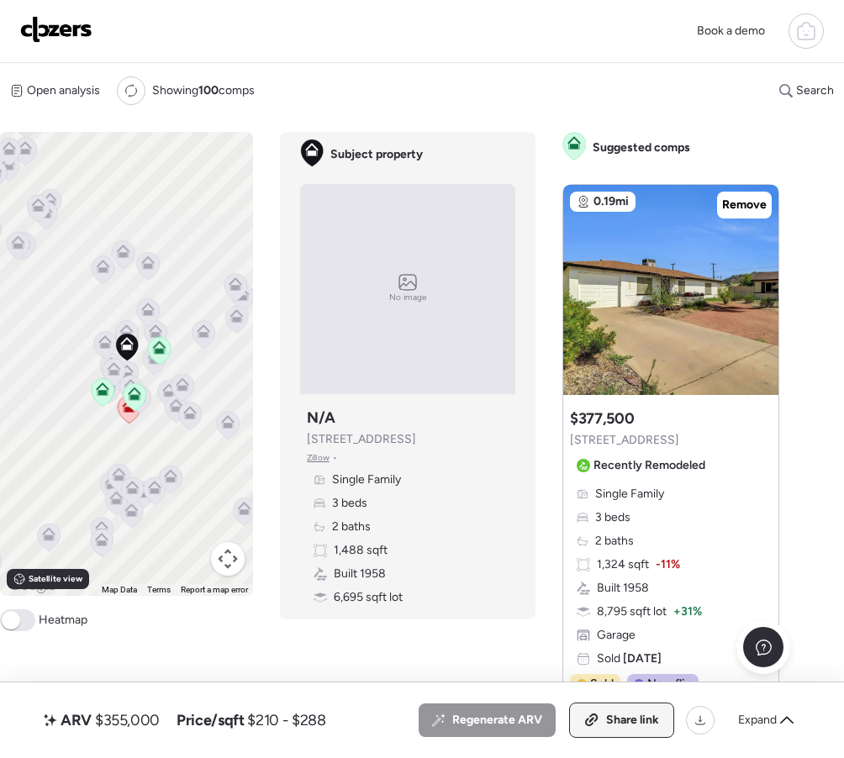
click at [645, 715] on span "Share link" at bounding box center [632, 720] width 53 height 17
click at [59, 29] on img at bounding box center [56, 29] width 72 height 27
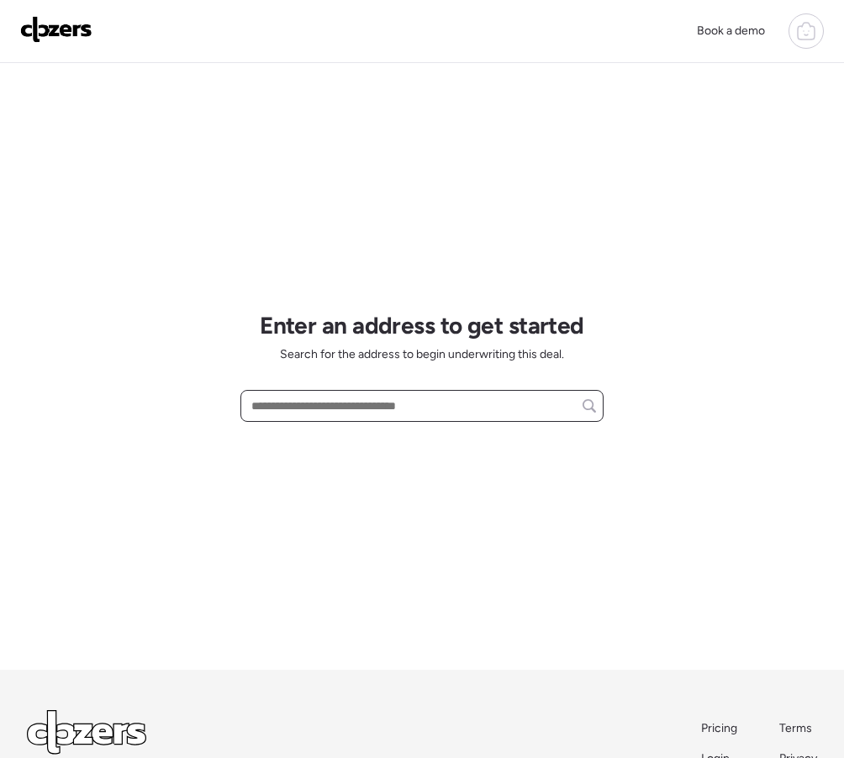
click at [353, 407] on input "text" at bounding box center [422, 406] width 348 height 24
paste input "**********"
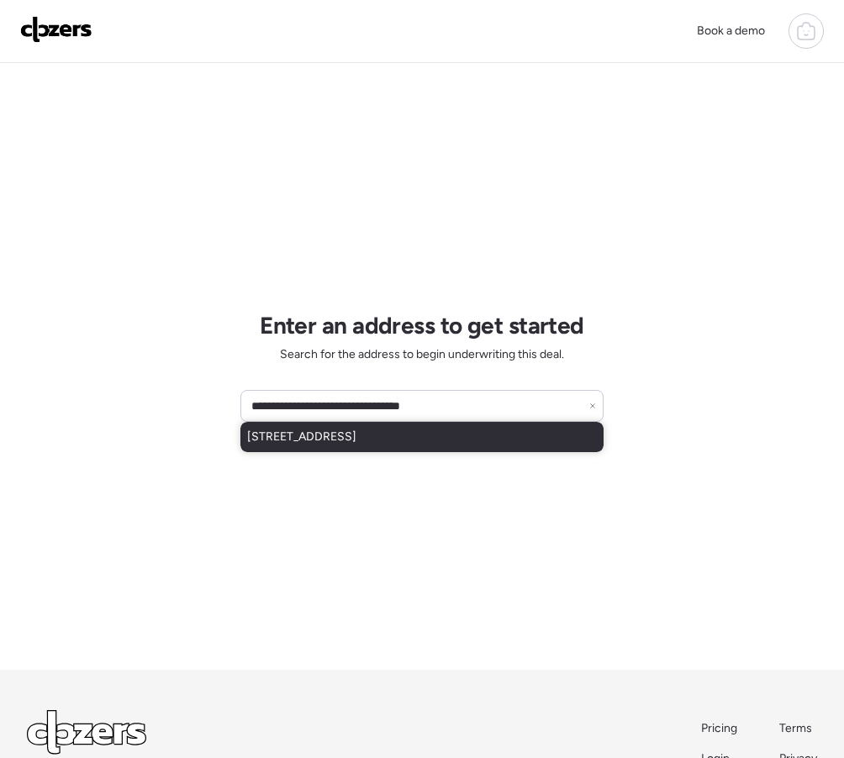
click at [306, 445] on span "[STREET_ADDRESS]" at bounding box center [301, 437] width 109 height 17
type input "**********"
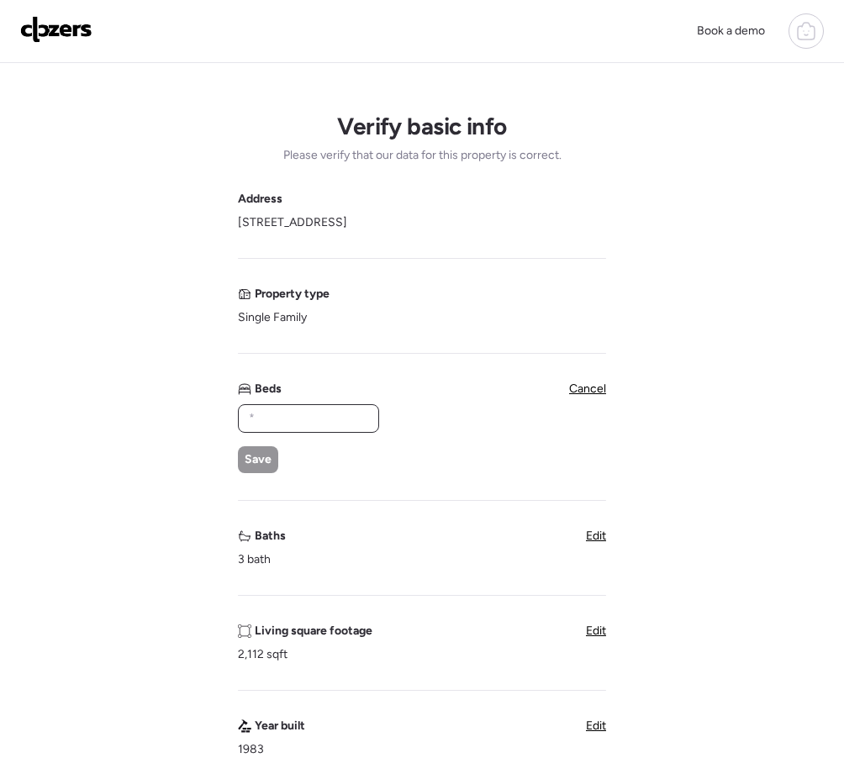
click at [288, 423] on input "text" at bounding box center [308, 419] width 126 height 24
type input "*"
click at [276, 464] on div "Save" at bounding box center [258, 459] width 40 height 27
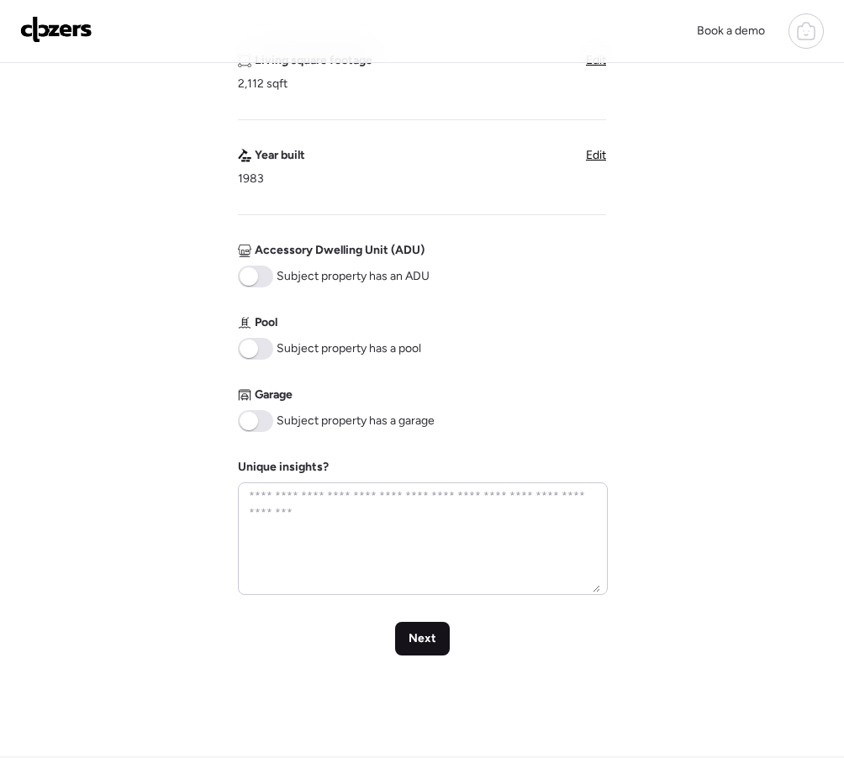
scroll to position [529, 0]
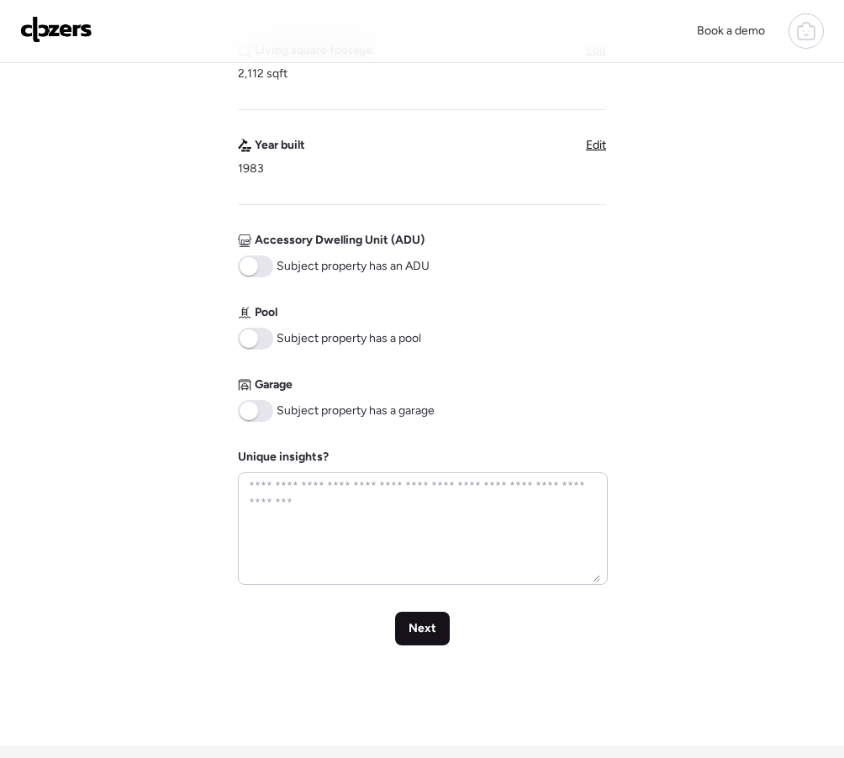
click at [412, 619] on div "Next" at bounding box center [422, 629] width 55 height 34
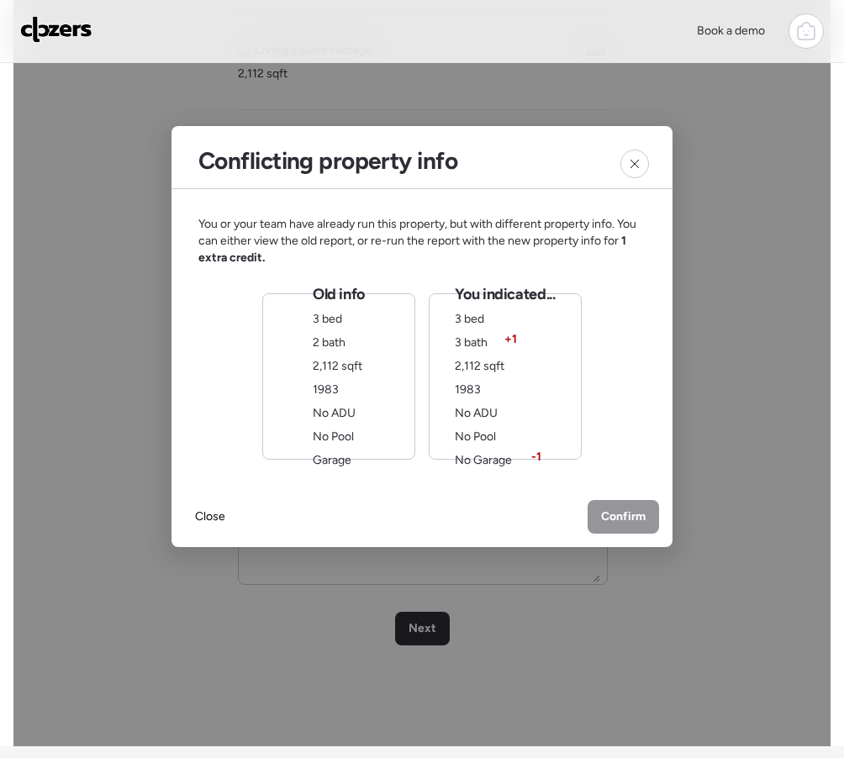
click at [377, 346] on div "Old info 3 bed 2 bath 2,112 sqft 1983 No ADU No Pool Garage" at bounding box center [338, 376] width 153 height 166
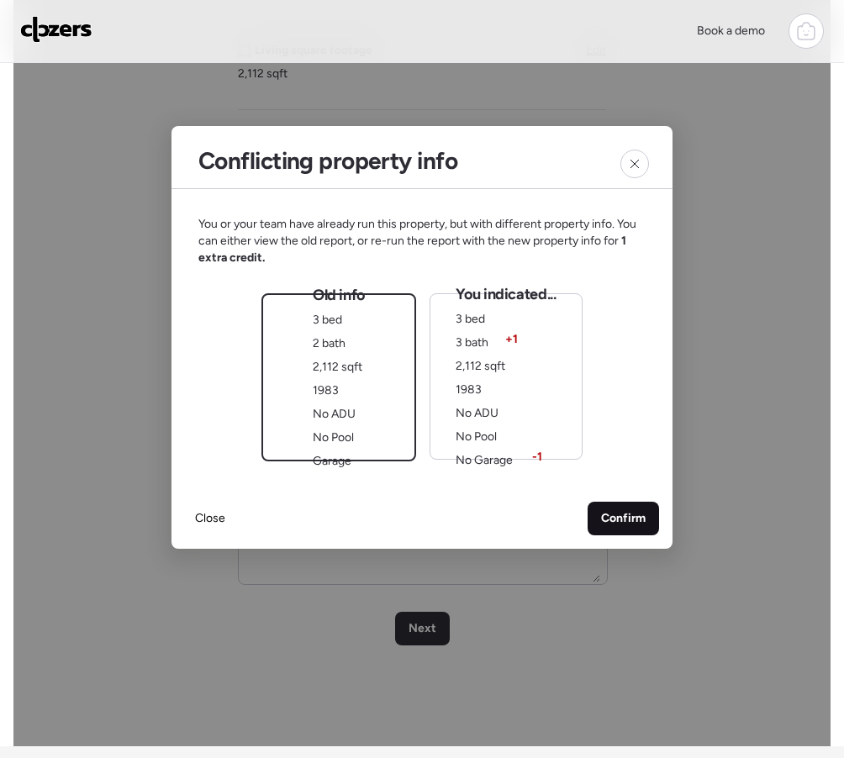
click at [615, 519] on span "Confirm" at bounding box center [623, 518] width 45 height 17
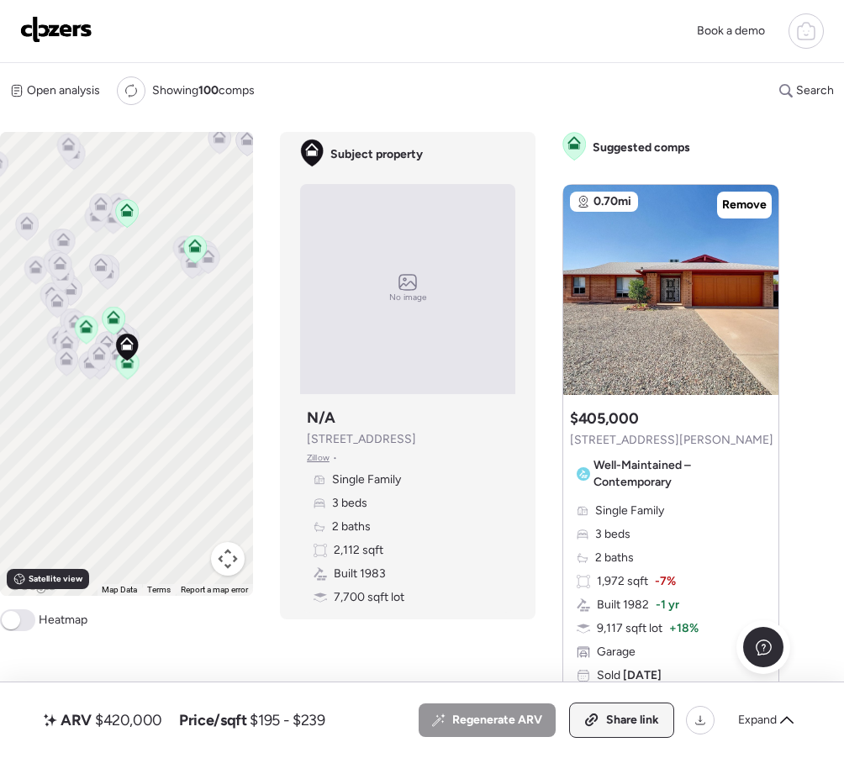
click at [648, 731] on div "Share link" at bounding box center [621, 721] width 103 height 34
click at [29, 28] on img at bounding box center [56, 29] width 72 height 27
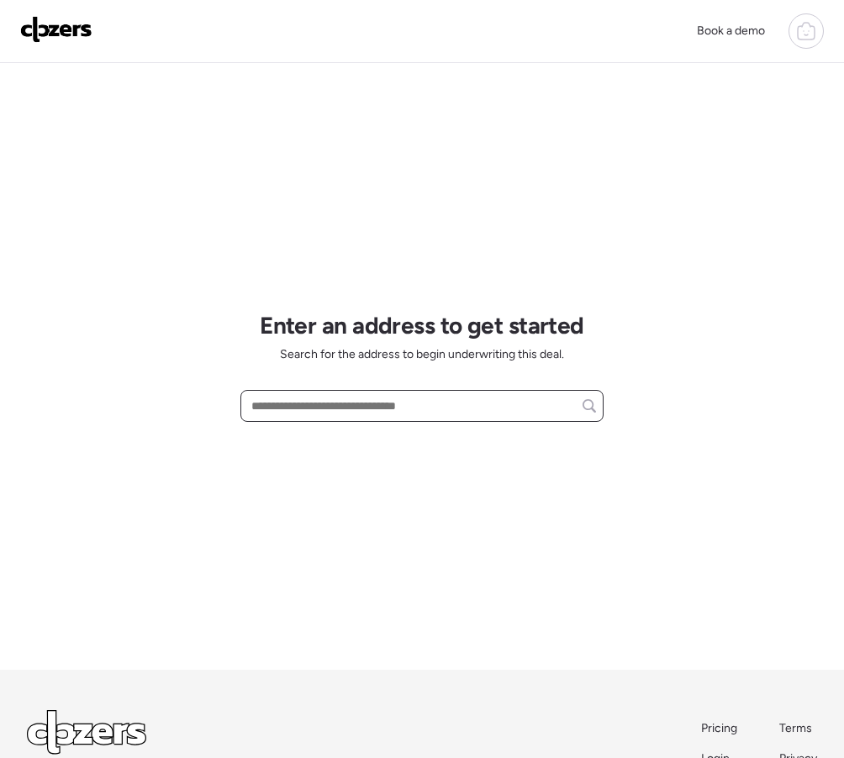
paste input "**********"
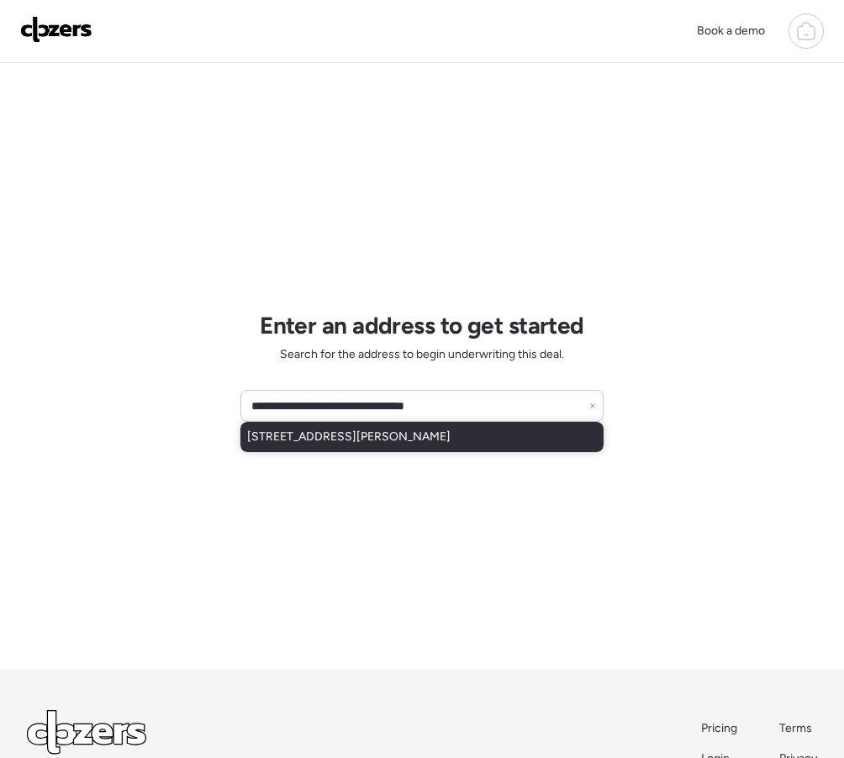
click at [318, 443] on span "[STREET_ADDRESS][PERSON_NAME]" at bounding box center [348, 437] width 203 height 17
type input "**********"
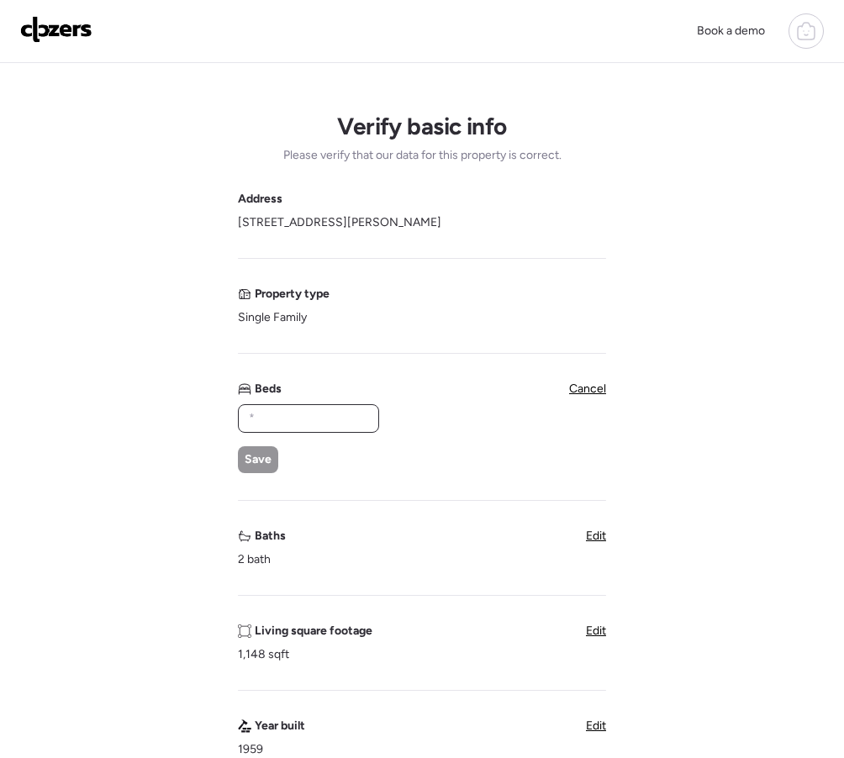
click at [310, 423] on input "text" at bounding box center [308, 419] width 126 height 24
type input "*"
click at [245, 466] on span "Save" at bounding box center [258, 459] width 27 height 17
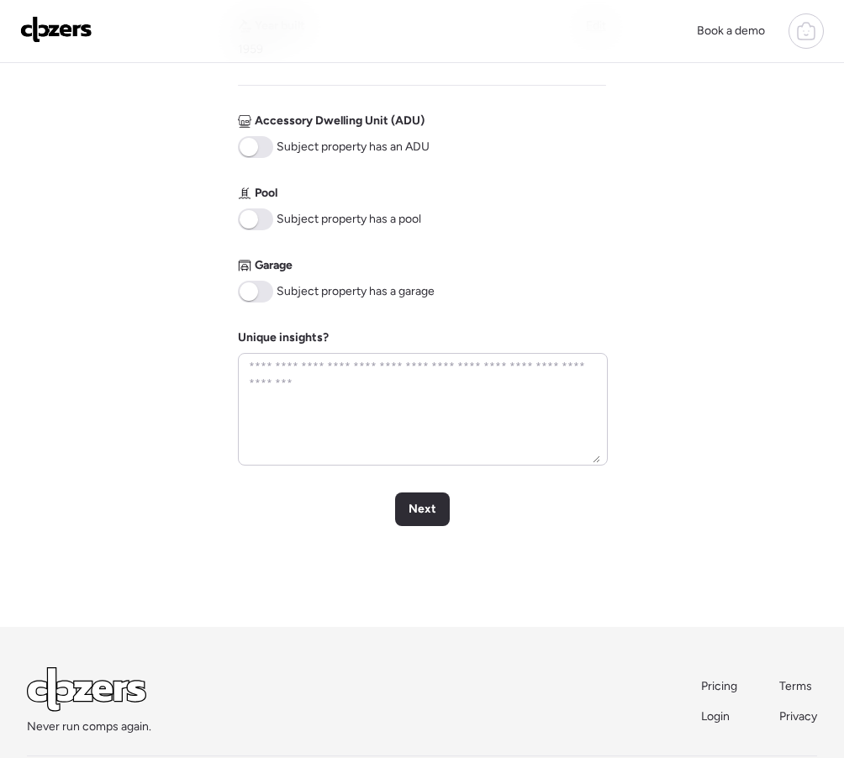
scroll to position [662, 0]
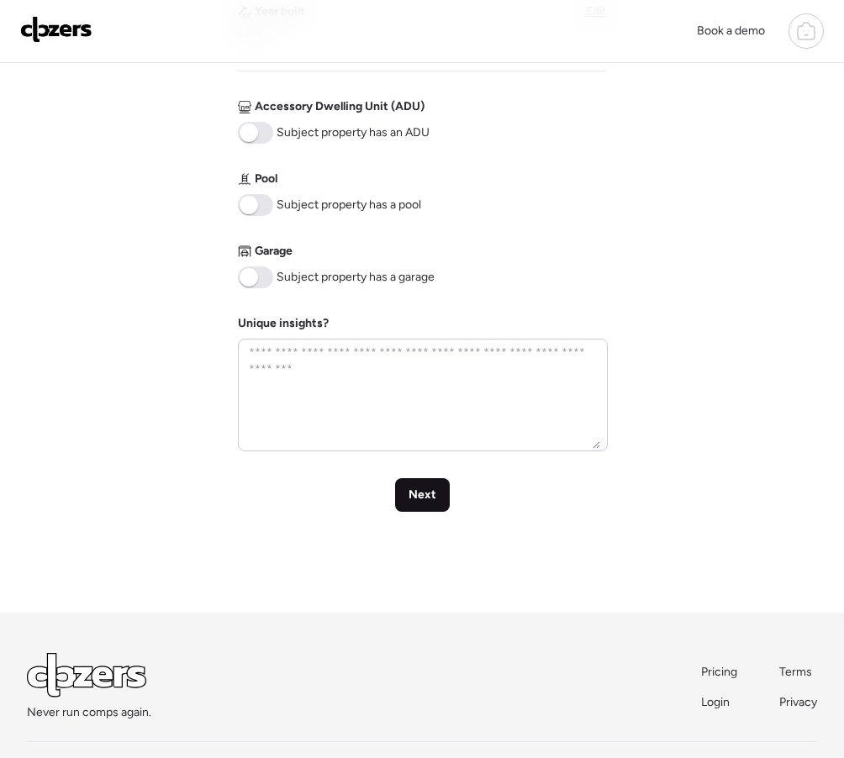
click at [424, 490] on span "Next" at bounding box center [423, 495] width 28 height 17
